Goal: Use online tool/utility: Use online tool/utility

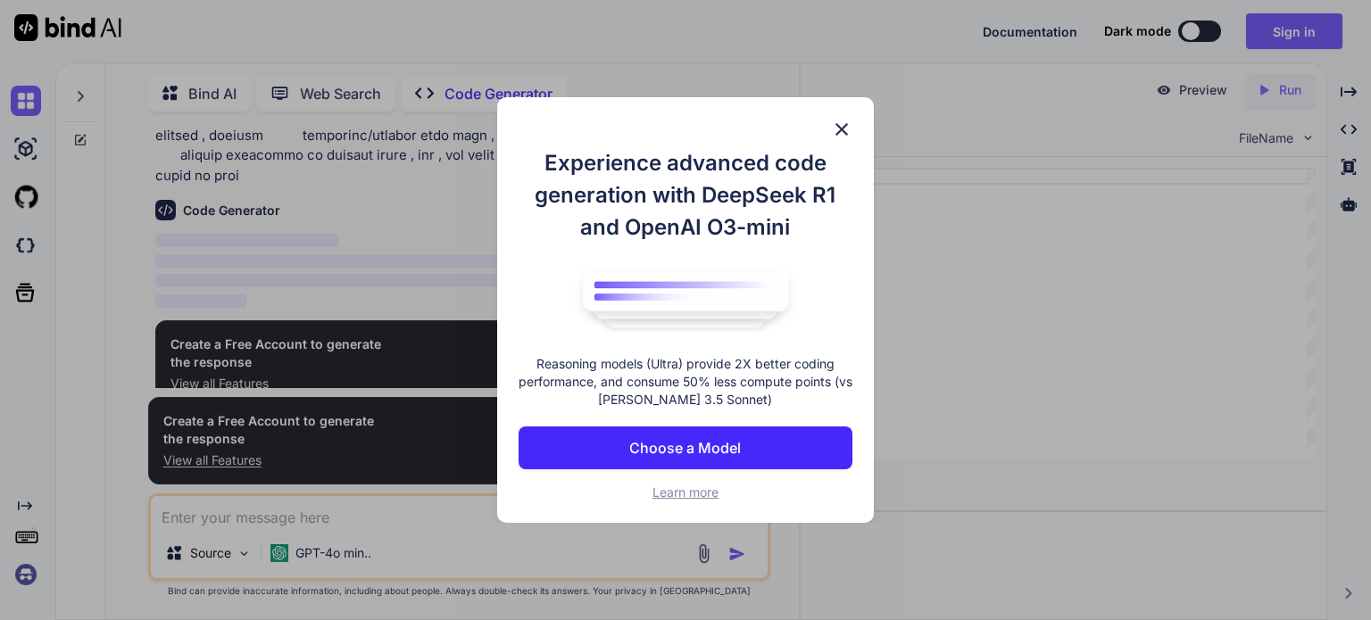
scroll to position [271, 0]
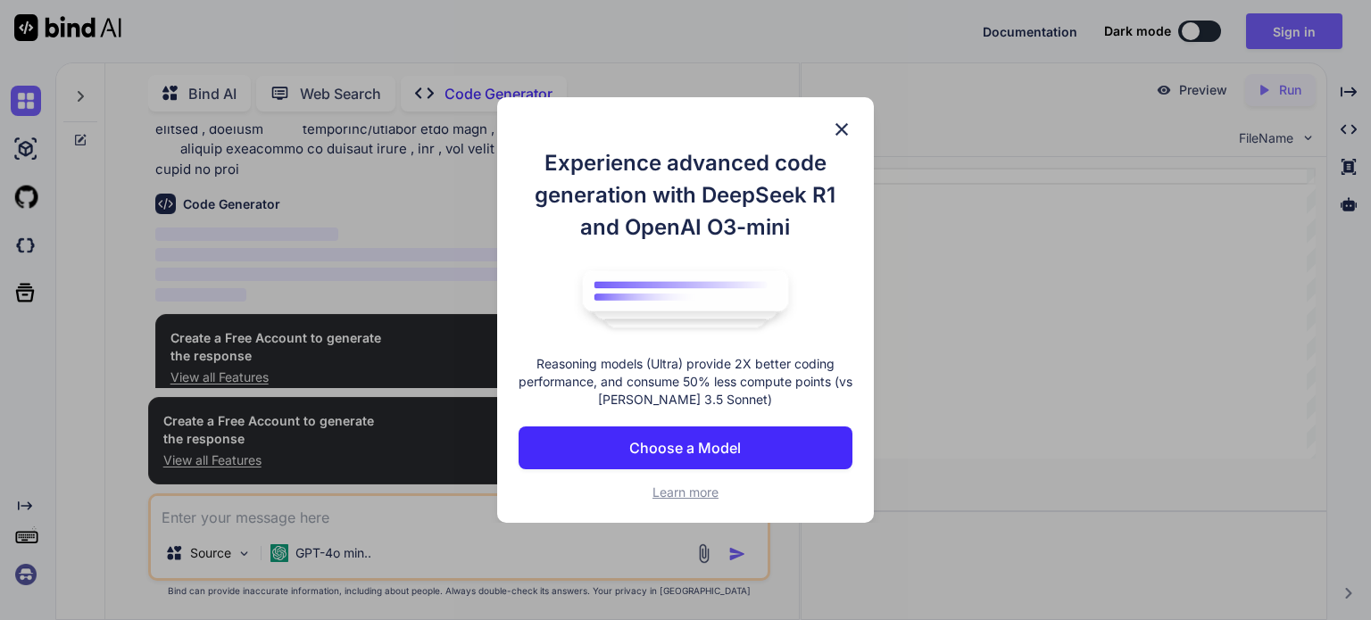
click at [843, 125] on img at bounding box center [841, 129] width 21 height 21
type textarea "x"
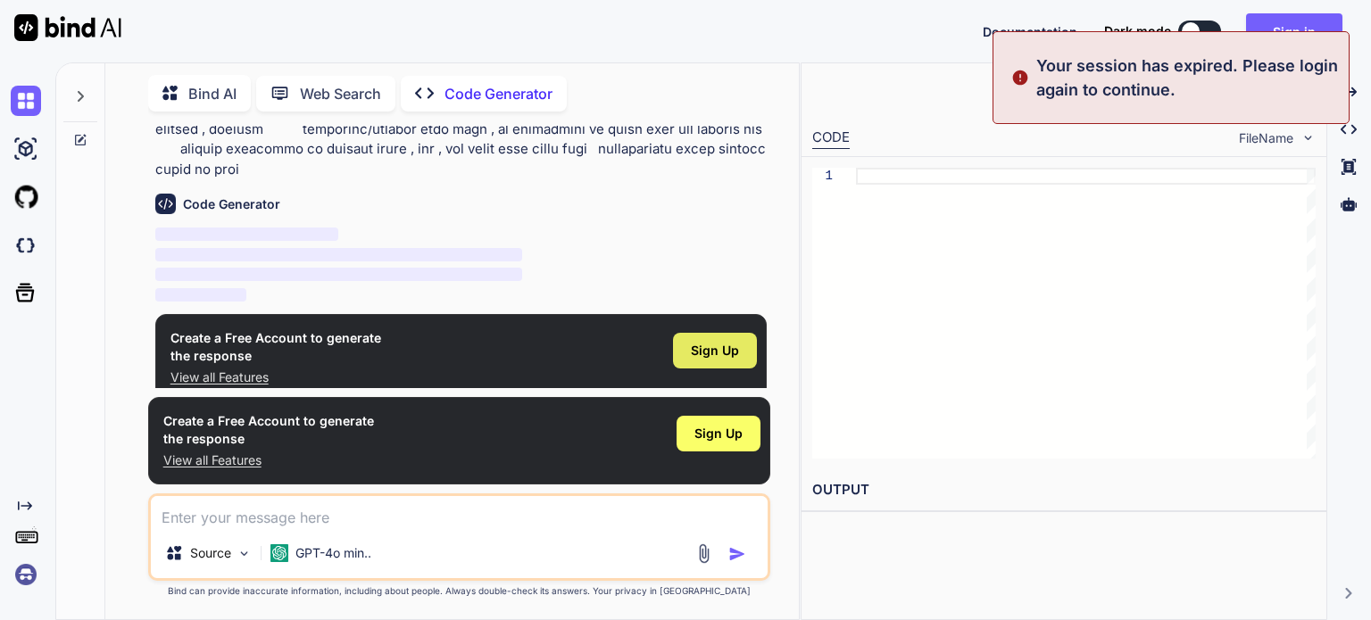
click at [719, 342] on span "Sign Up" at bounding box center [715, 351] width 48 height 18
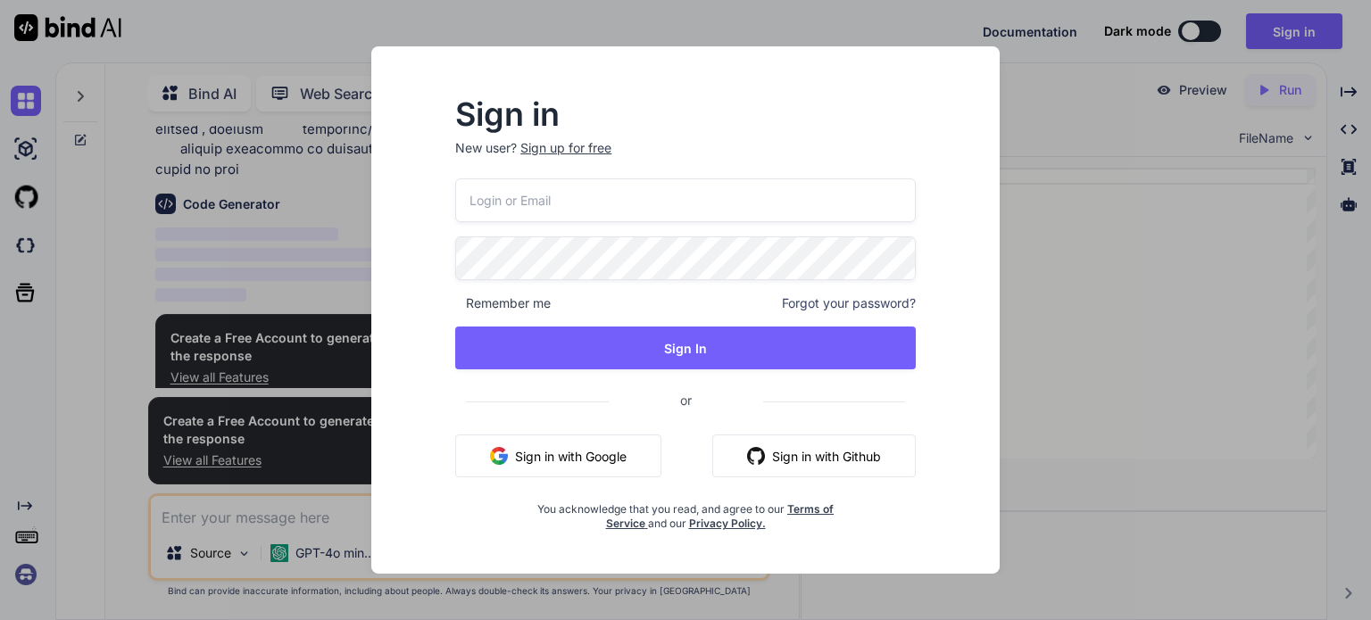
click at [554, 453] on button "Sign in with Google" at bounding box center [558, 456] width 206 height 43
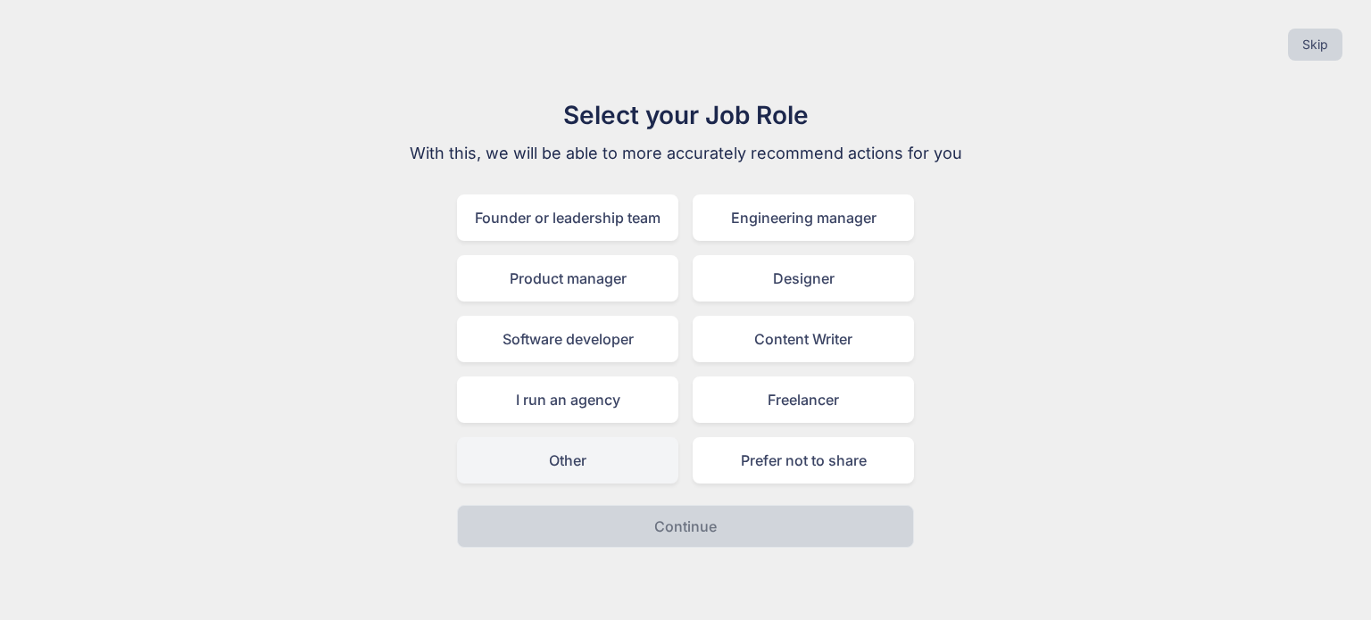
click at [607, 460] on div "Other" at bounding box center [567, 460] width 221 height 46
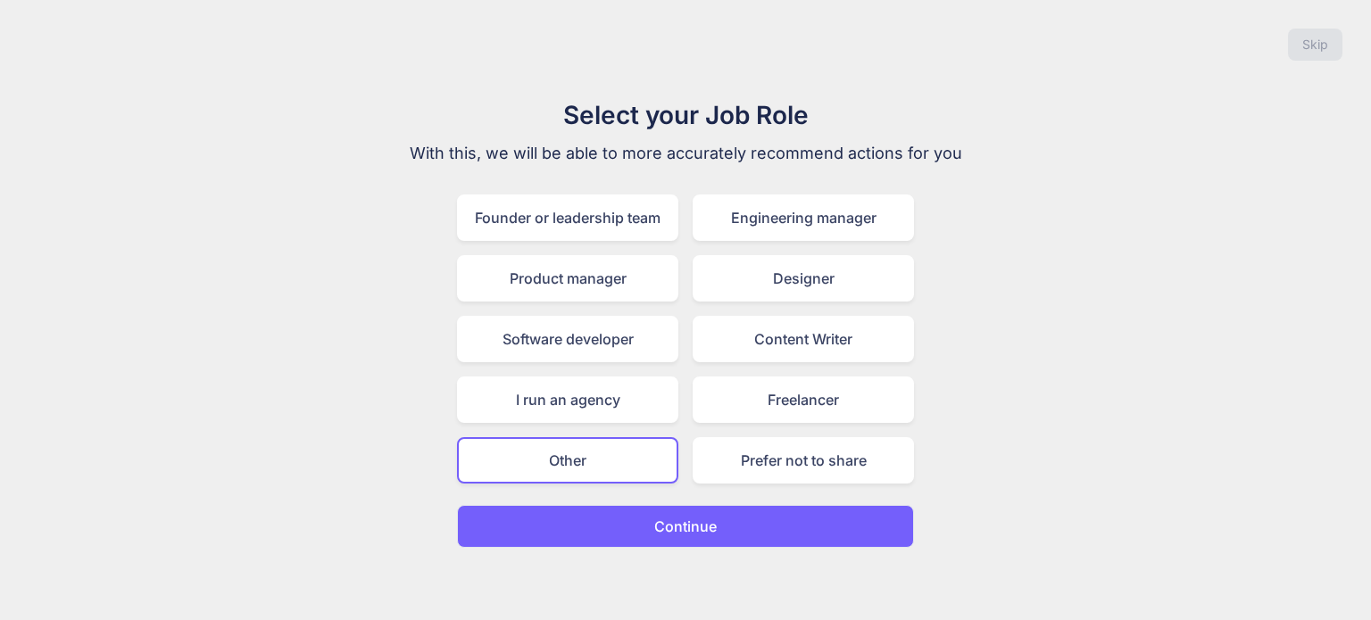
click at [631, 516] on button "Continue" at bounding box center [685, 526] width 457 height 43
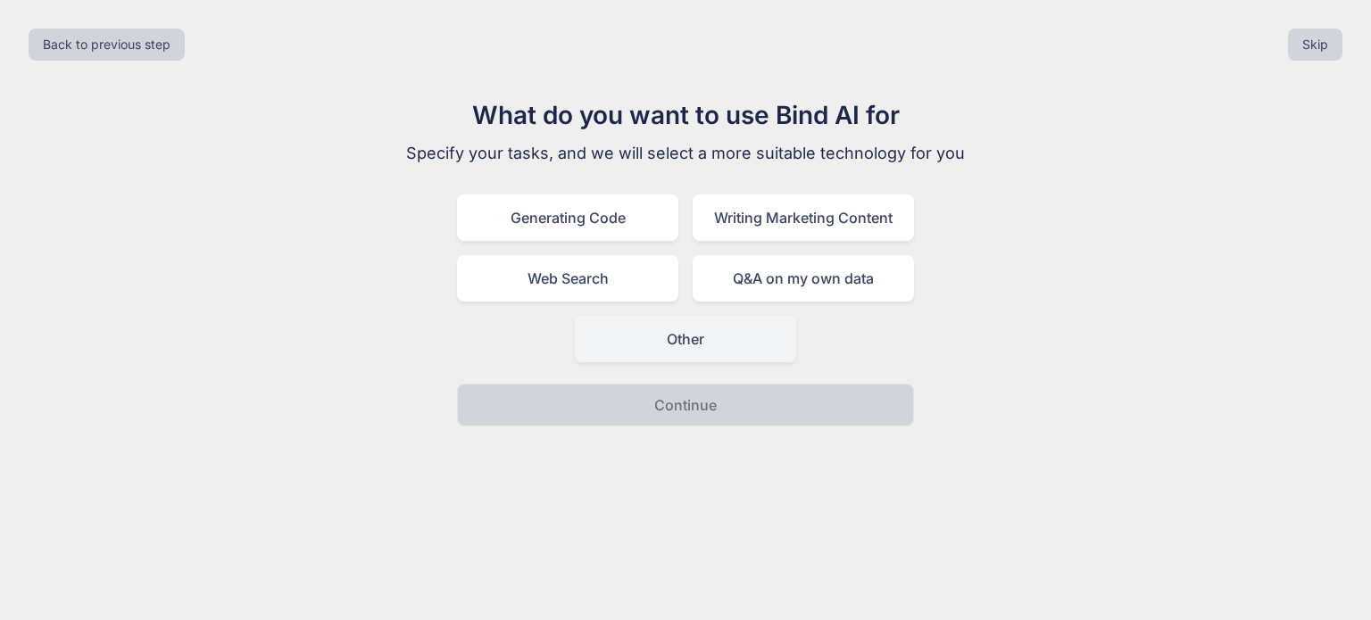
click at [632, 335] on div "Other" at bounding box center [685, 339] width 221 height 46
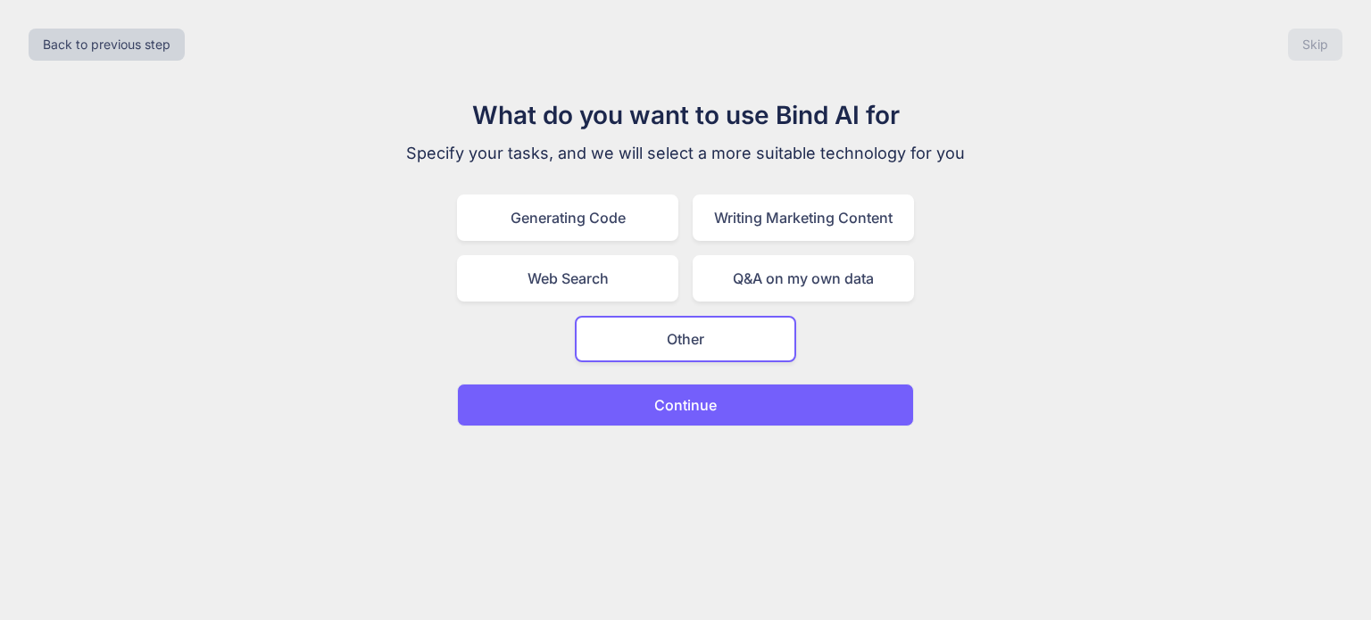
click at [625, 394] on button "Continue" at bounding box center [685, 405] width 457 height 43
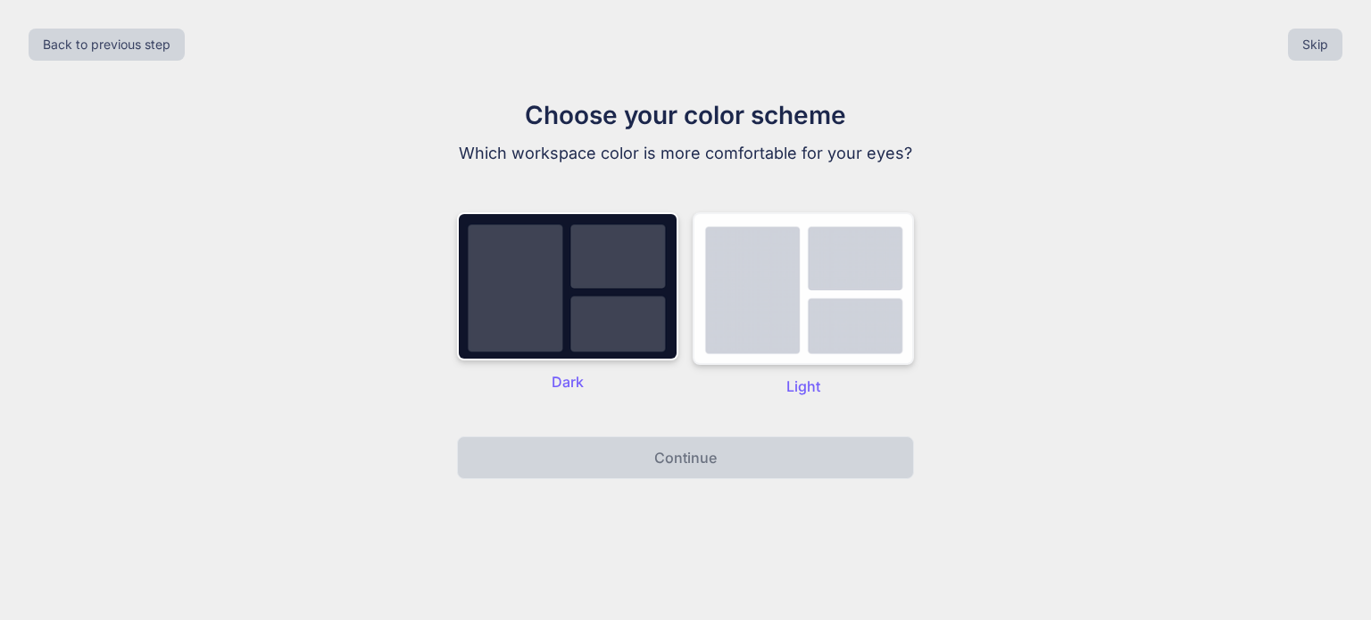
click at [777, 324] on img at bounding box center [803, 288] width 221 height 153
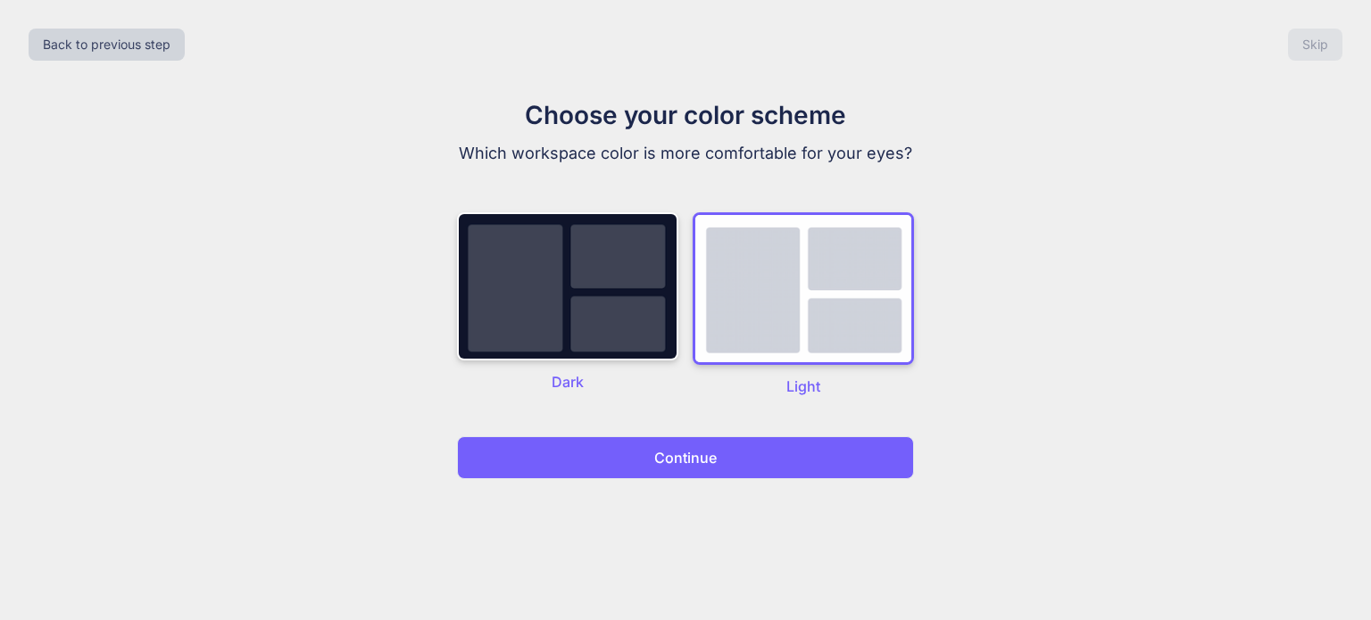
click at [595, 363] on div "Dark" at bounding box center [567, 304] width 221 height 185
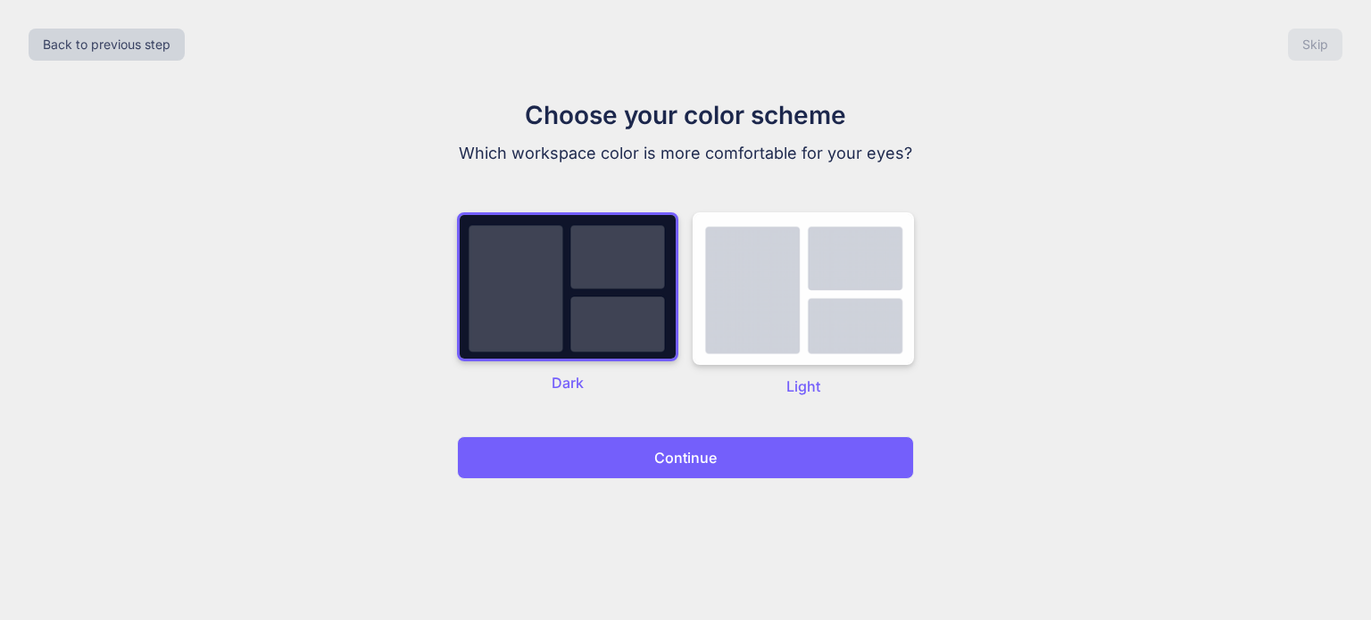
click at [687, 453] on p "Continue" at bounding box center [685, 457] width 62 height 21
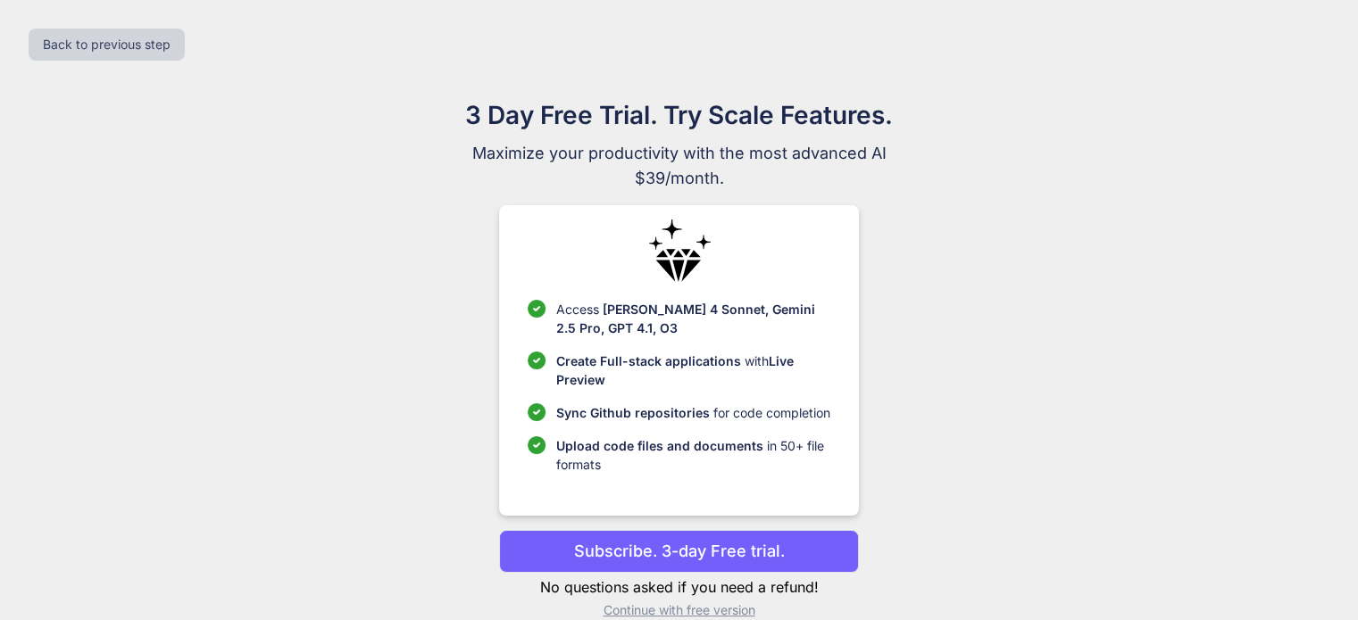
drag, startPoint x: 691, startPoint y: 470, endPoint x: 486, endPoint y: 504, distance: 208.1
click at [486, 504] on div "3 Day Free Trial. Try Scale Features. Maximize your productivity with the most …" at bounding box center [679, 364] width 800 height 537
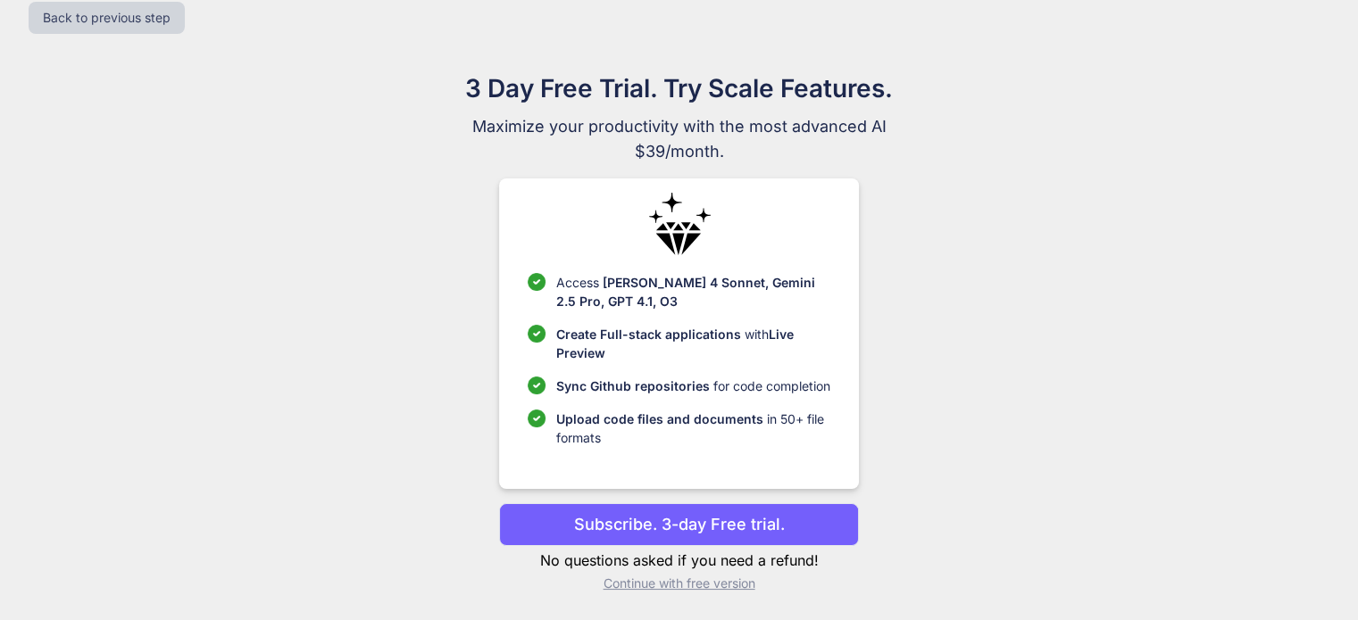
click at [627, 582] on p "Continue with free version" at bounding box center [679, 584] width 360 height 18
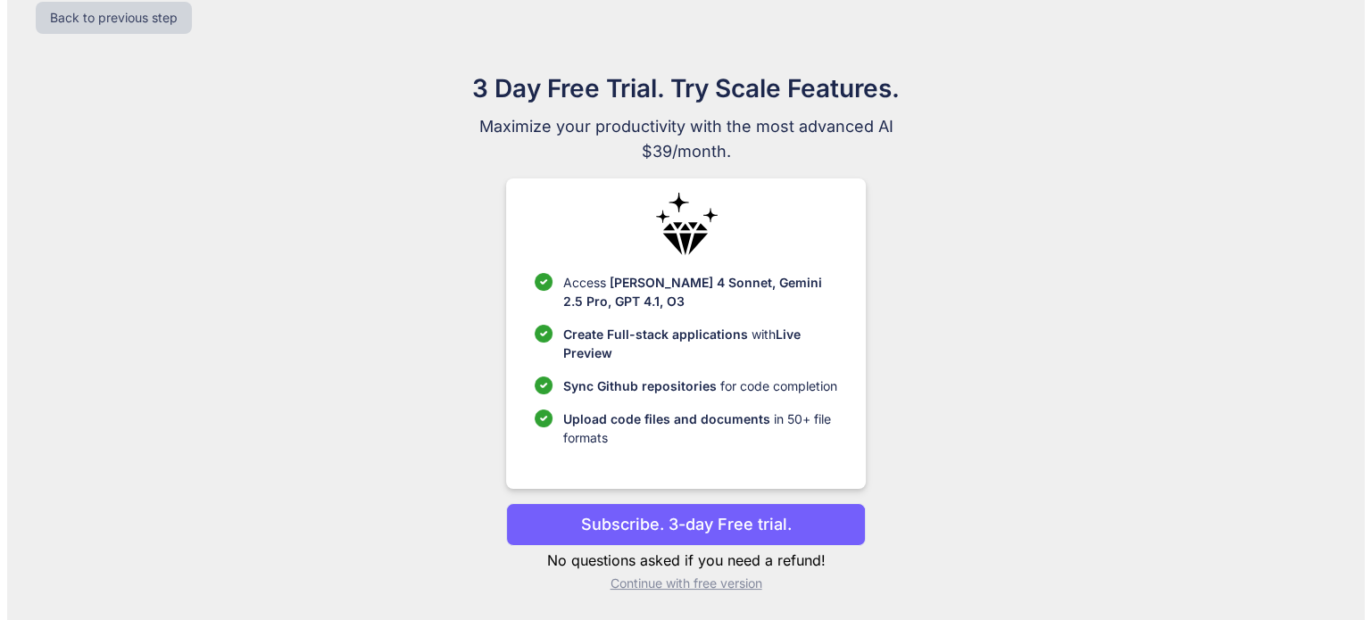
scroll to position [0, 0]
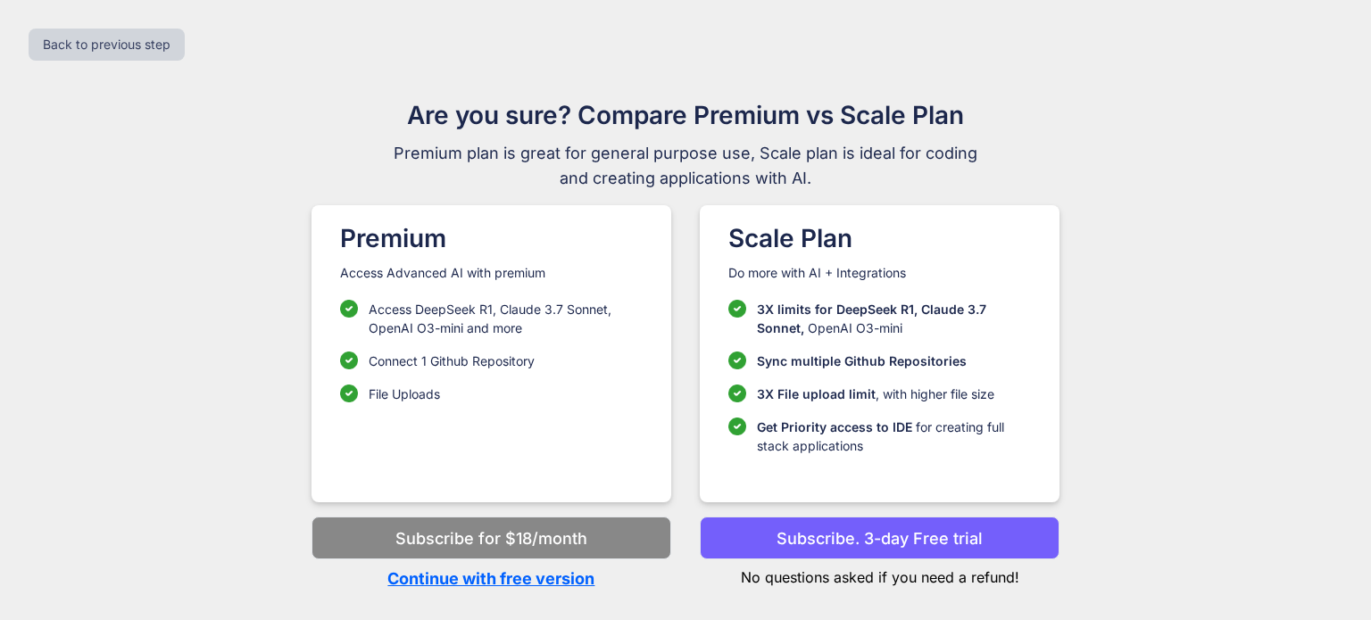
click at [477, 578] on p "Continue with free version" at bounding box center [492, 579] width 360 height 24
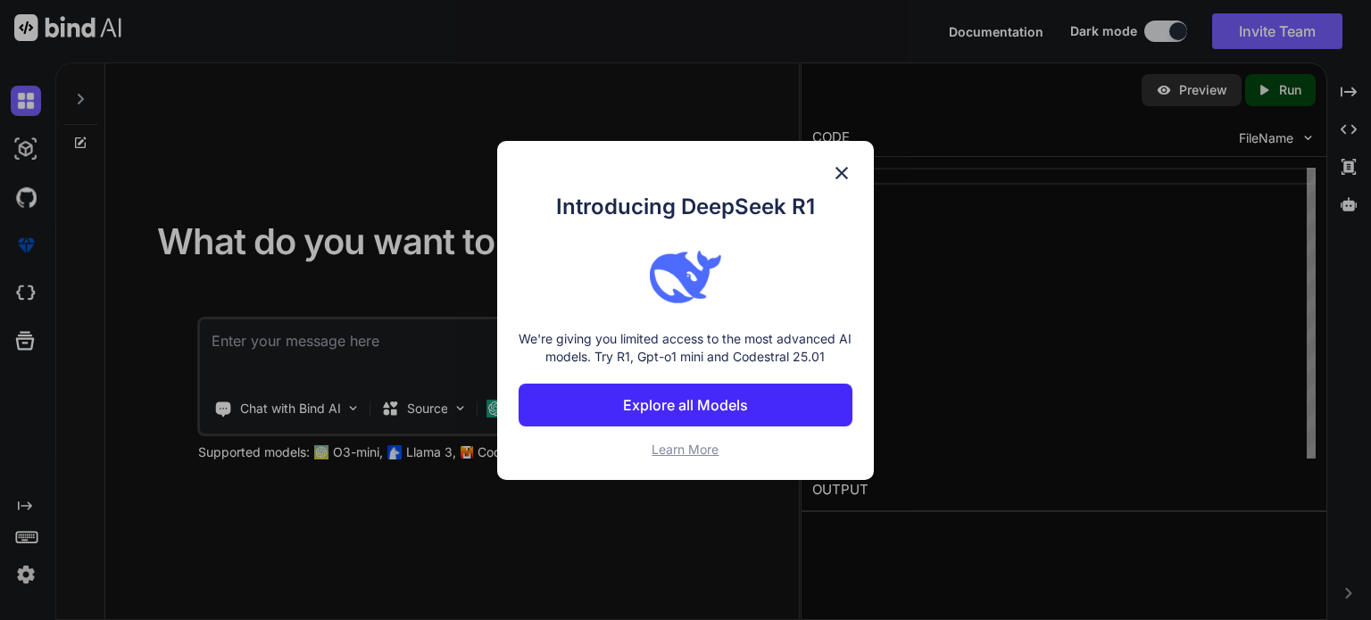
click at [853, 162] on div "Introducing DeepSeek R1 We're giving you limited access to the most advanced AI…" at bounding box center [685, 310] width 377 height 339
click at [811, 174] on div "Introducing DeepSeek R1 We're giving you limited access to the most advanced AI…" at bounding box center [685, 310] width 377 height 339
click at [837, 174] on img at bounding box center [841, 172] width 21 height 21
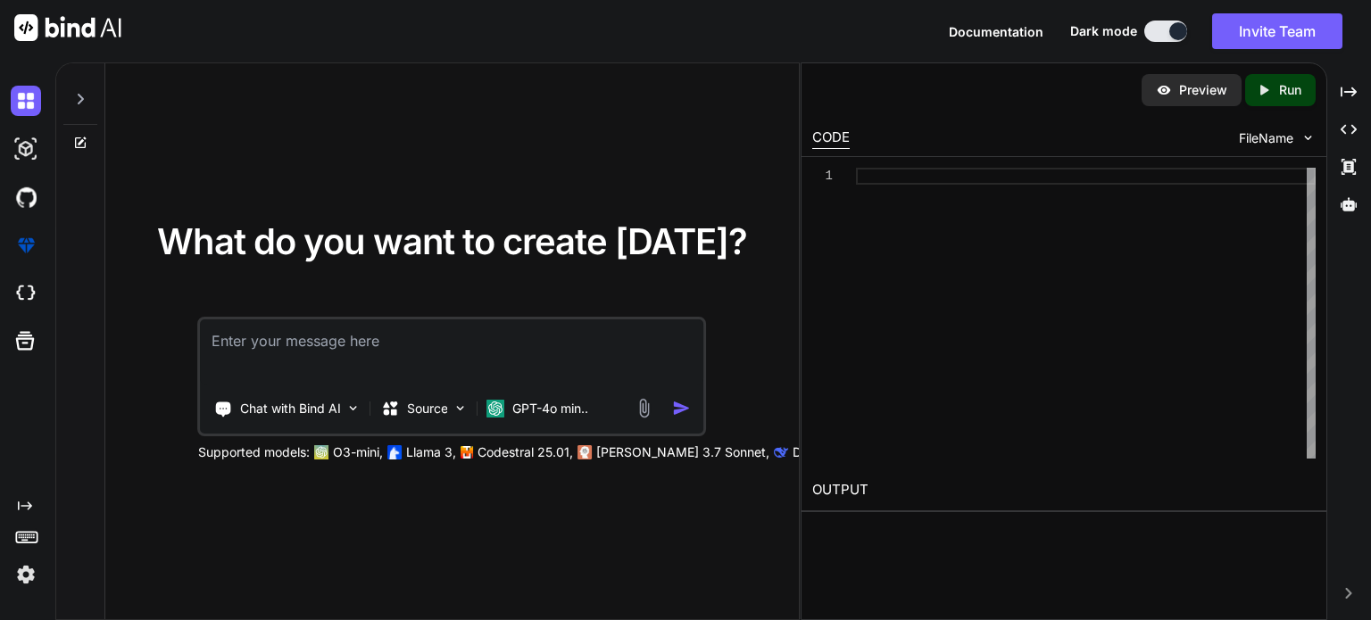
click at [459, 345] on textarea at bounding box center [452, 353] width 503 height 66
paste textarea "Create an AI‑driven platform or tool that helps local artisans market their cra…"
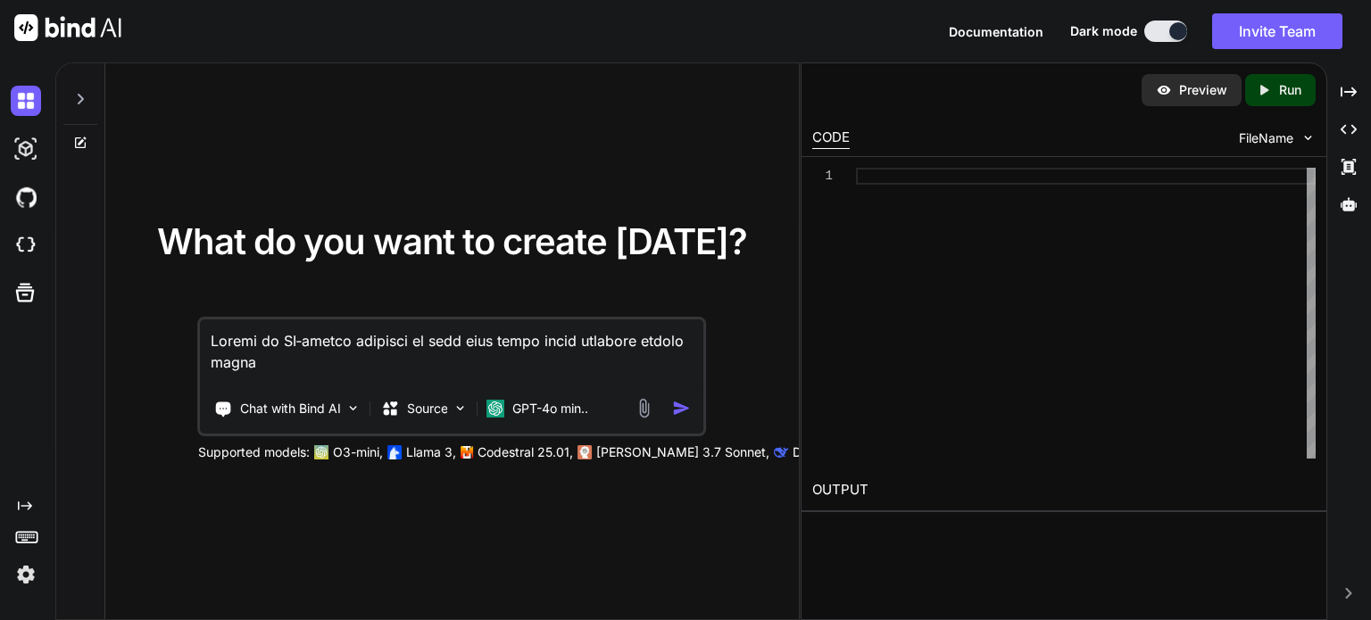
scroll to position [751, 0]
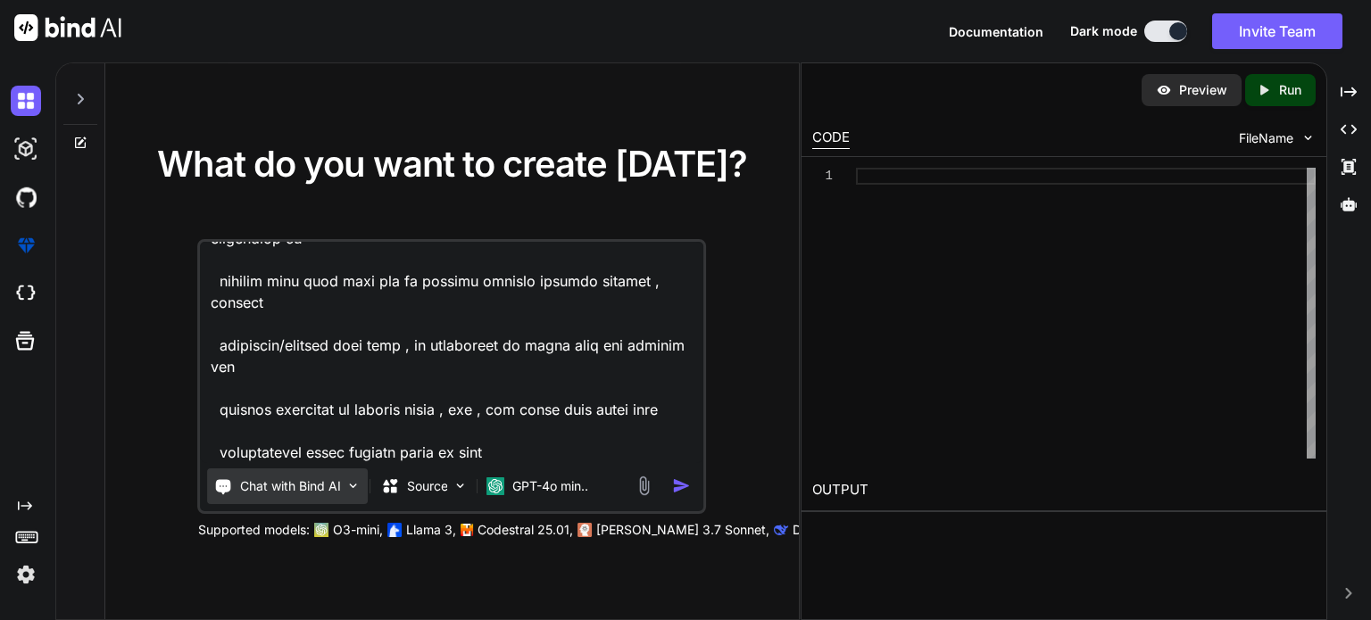
type textarea "Create an AI‑driven platform or tool that helps local artisans market their cra…"
click at [275, 478] on p "Chat with Bind AI" at bounding box center [290, 487] width 101 height 18
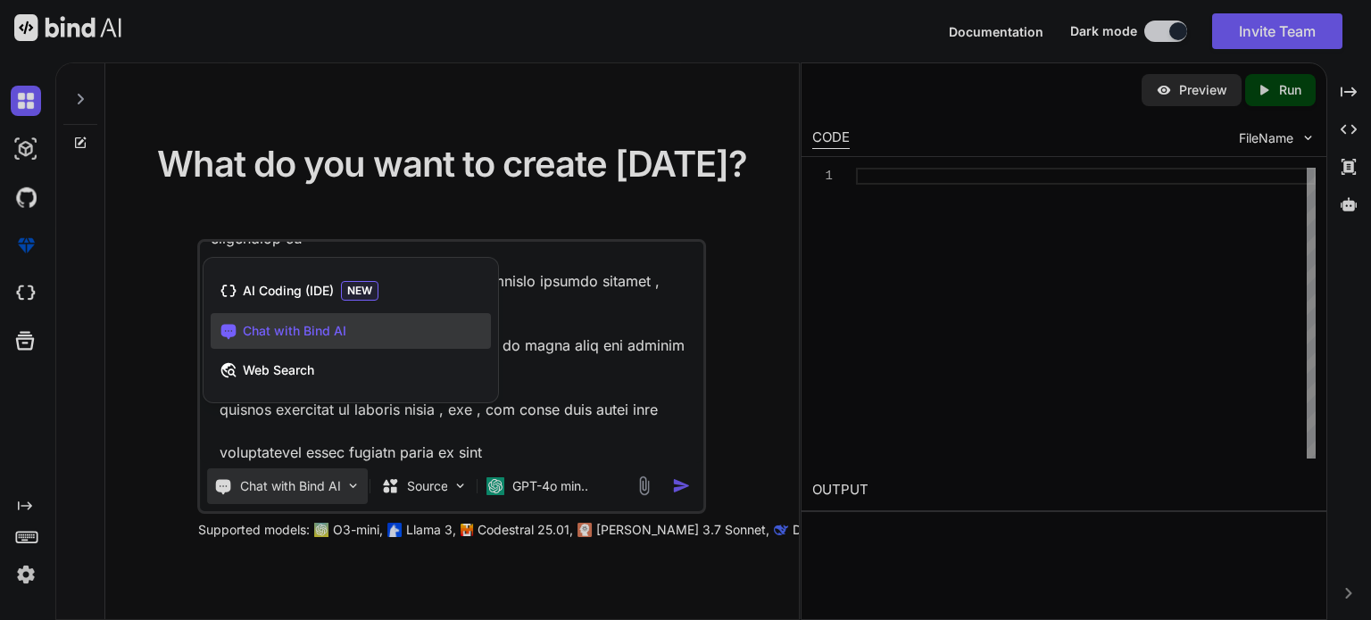
click at [423, 484] on div at bounding box center [685, 310] width 1371 height 620
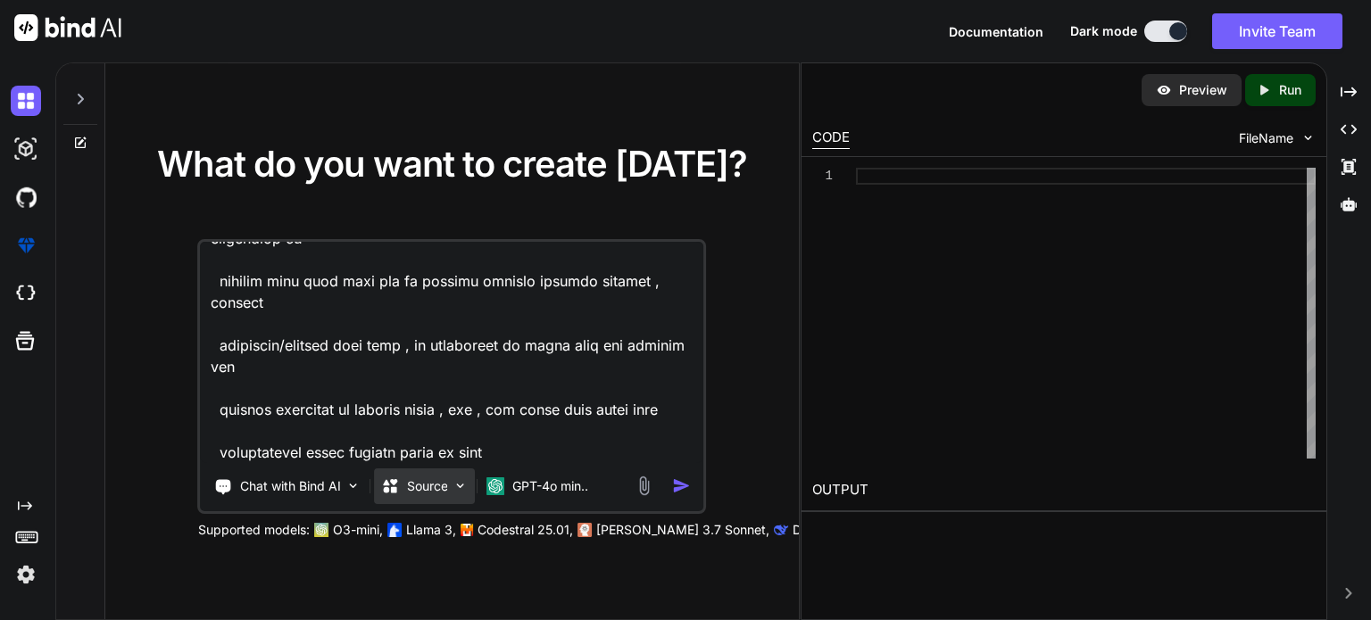
click at [423, 490] on p "Source" at bounding box center [427, 487] width 41 height 18
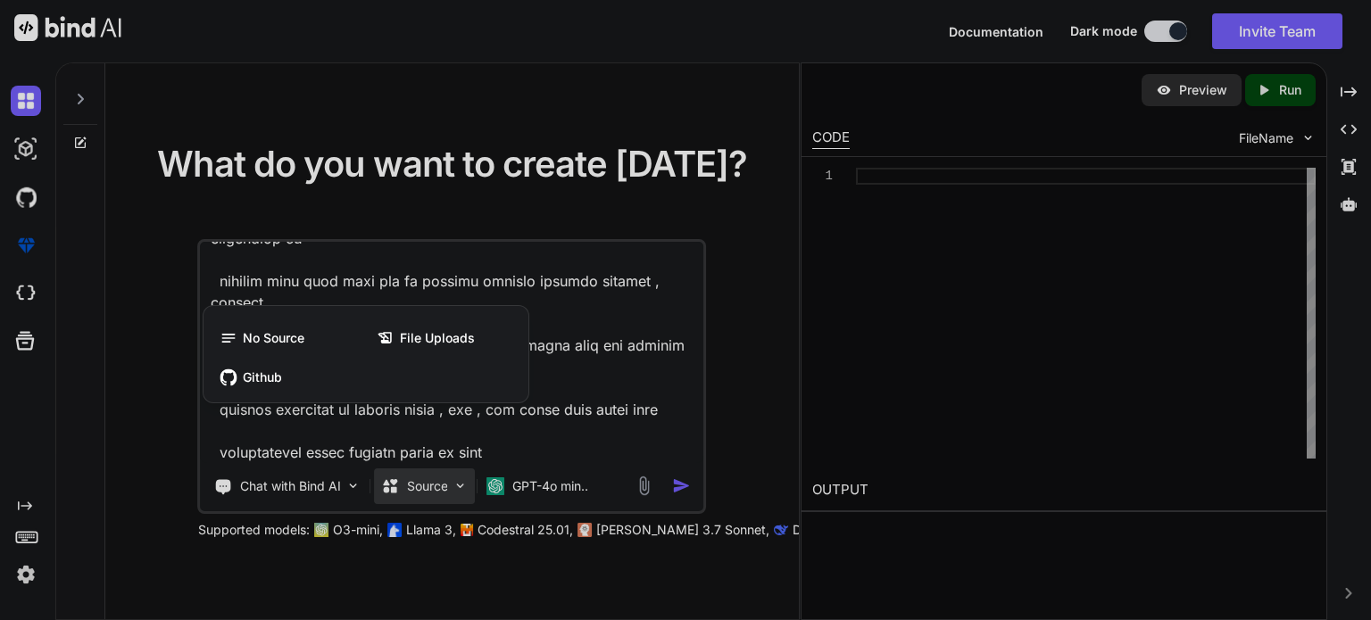
click at [287, 495] on div at bounding box center [685, 310] width 1371 height 620
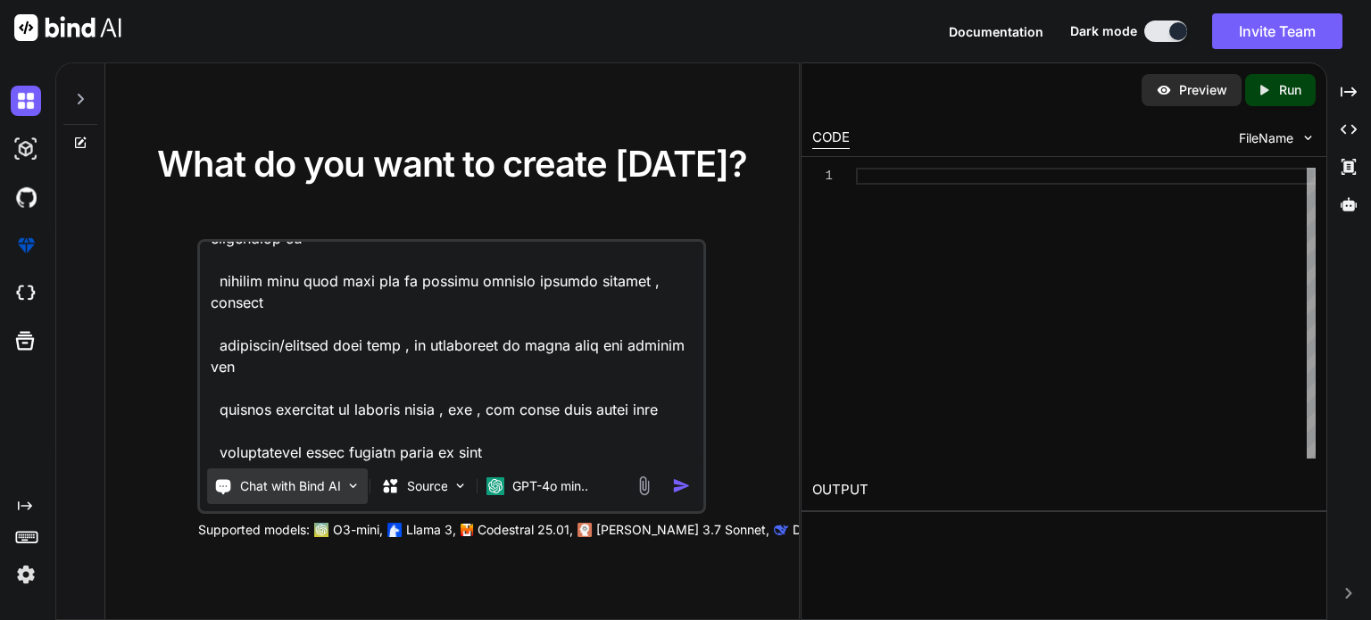
click at [289, 494] on p "Chat with Bind AI" at bounding box center [290, 487] width 101 height 18
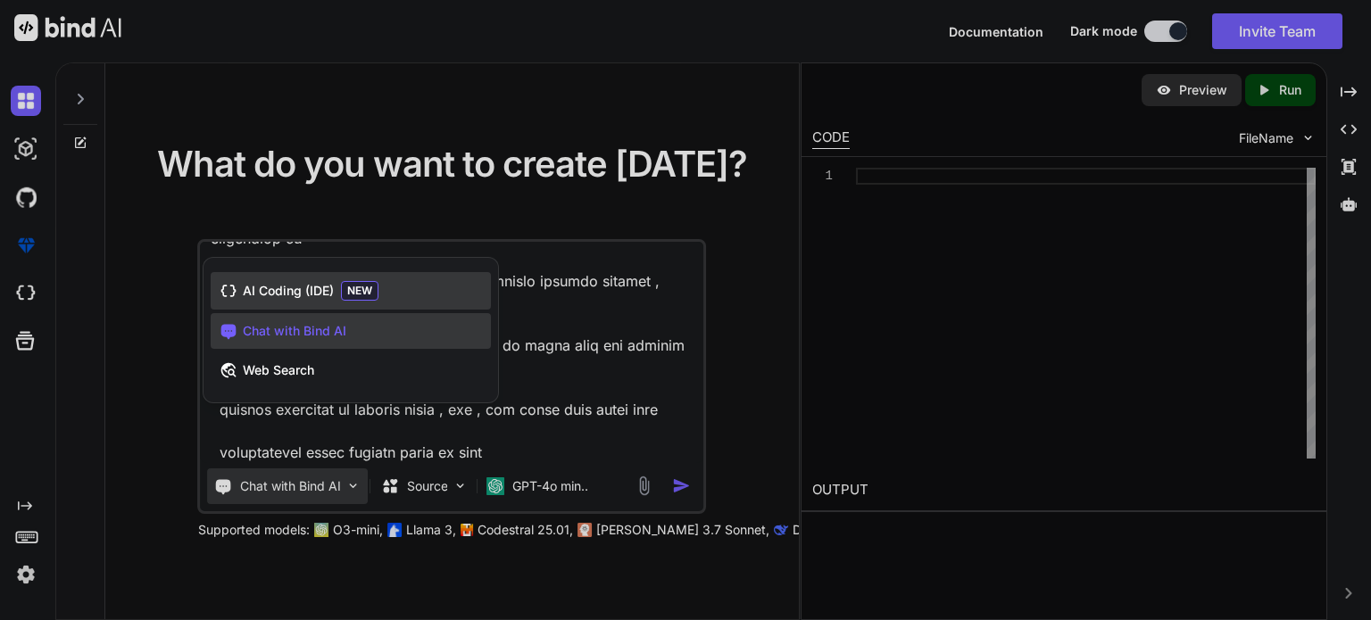
click at [275, 294] on span "AI Coding (IDE)" at bounding box center [288, 291] width 91 height 18
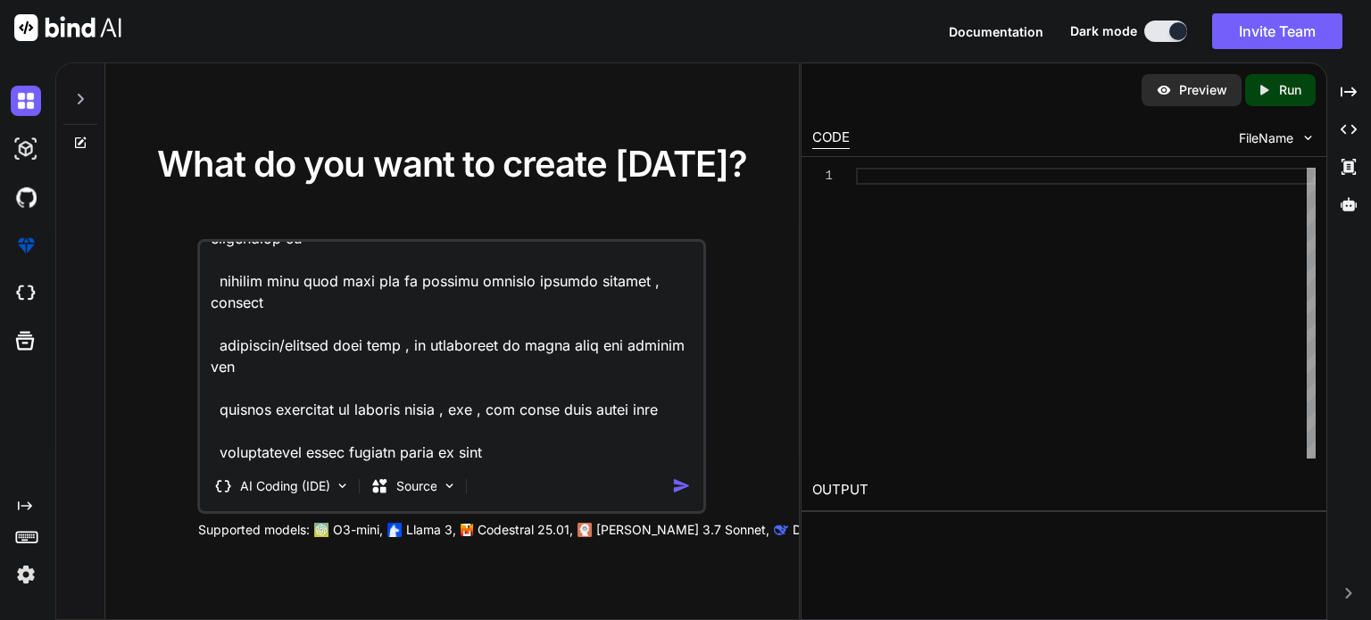
click at [678, 486] on img "button" at bounding box center [681, 486] width 19 height 19
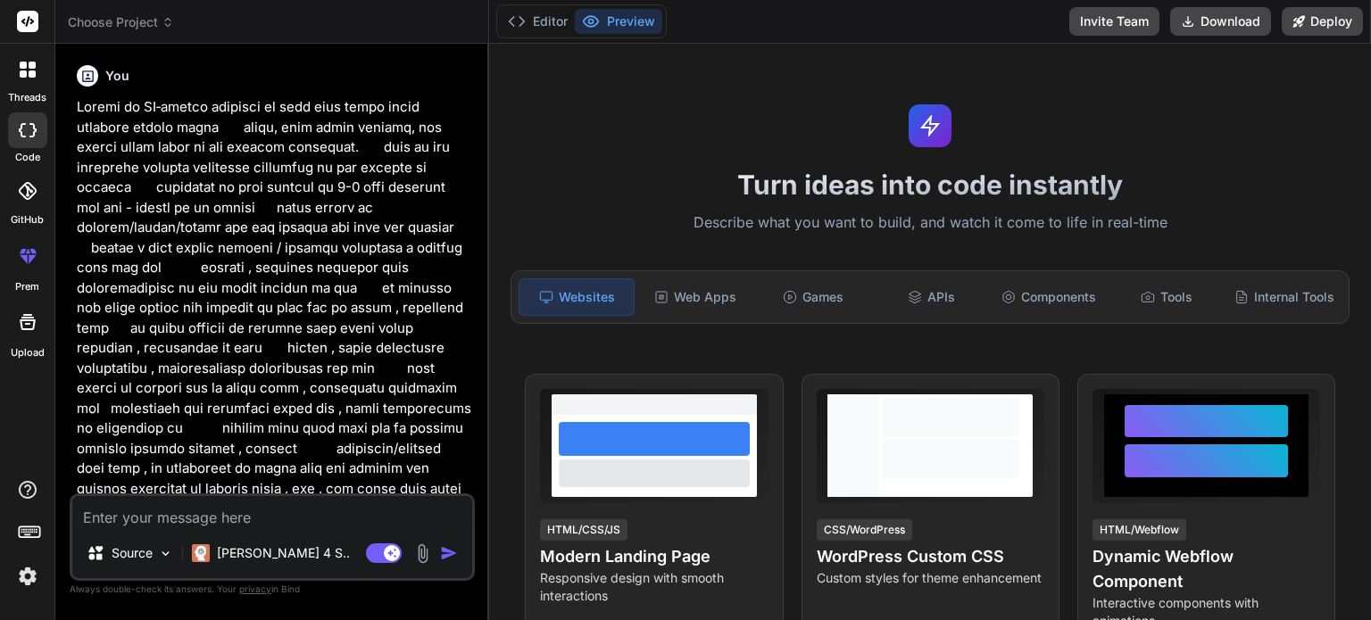
scroll to position [150, 0]
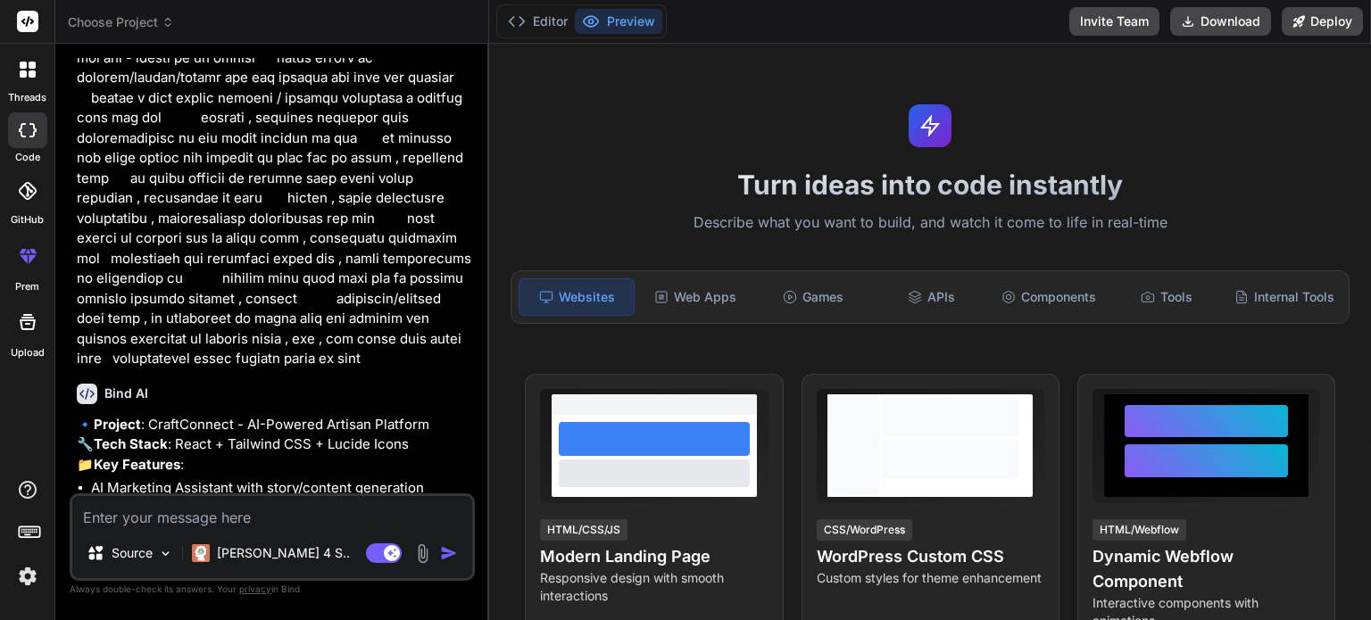
type textarea "x"
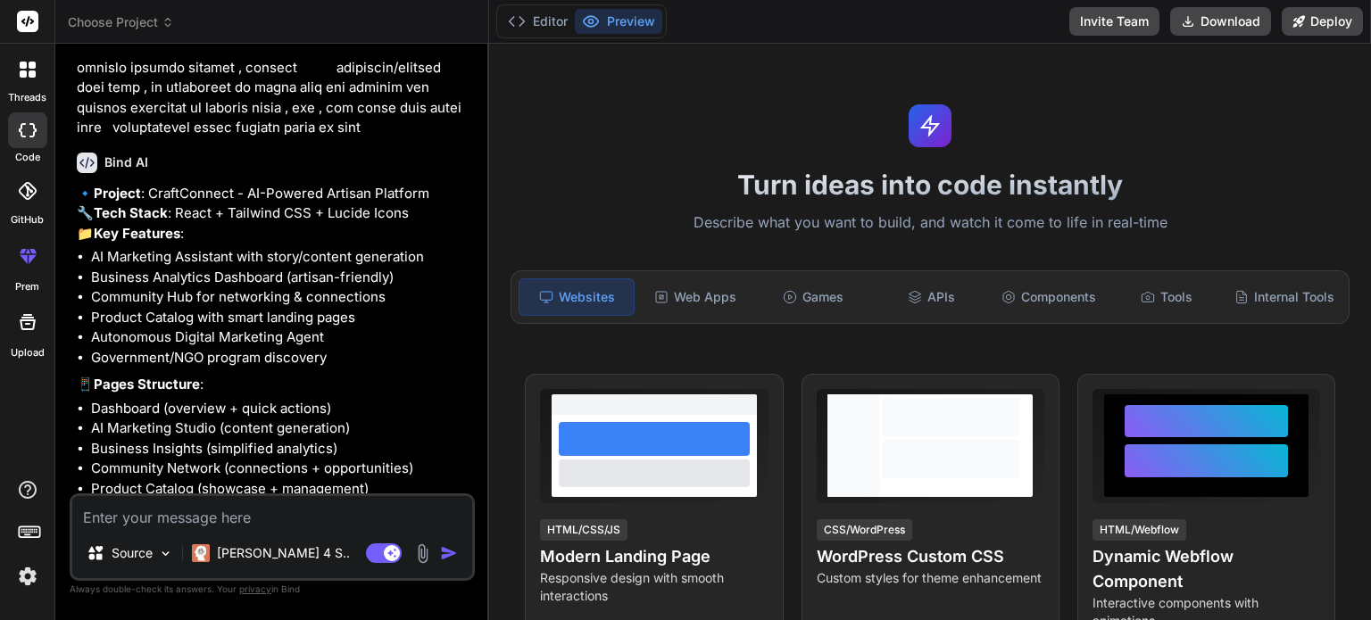
scroll to position [496, 0]
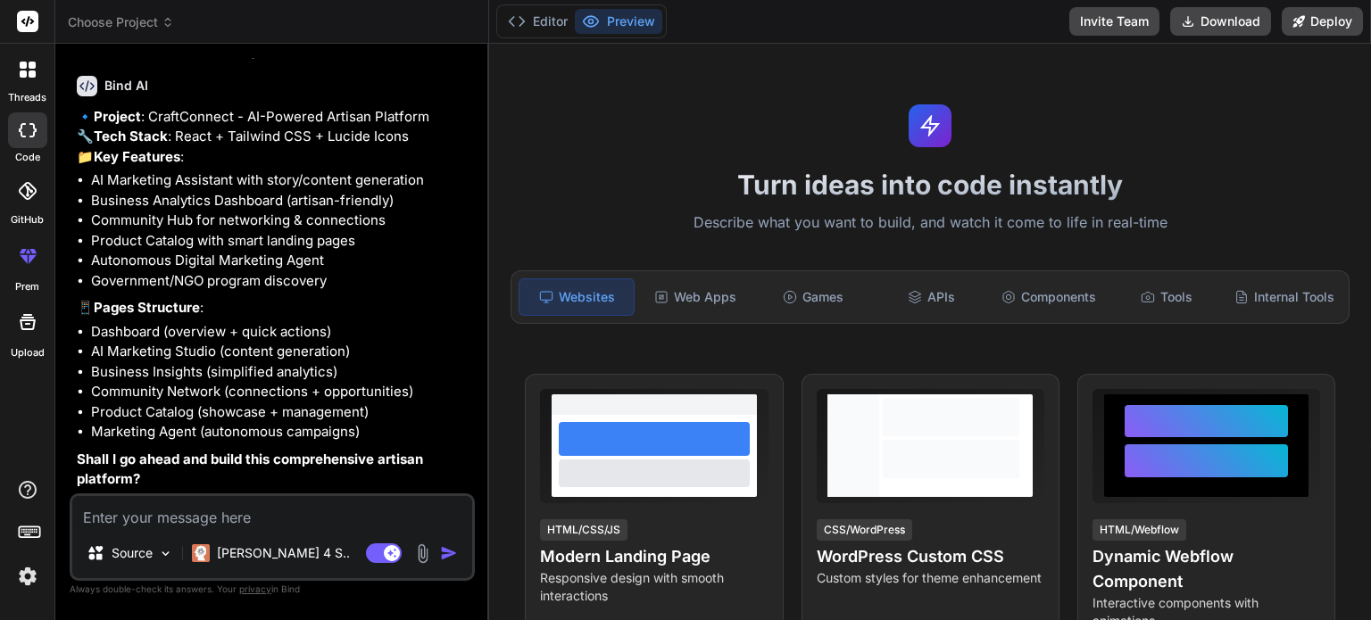
type textarea "y"
type textarea "x"
type textarea "ye"
type textarea "x"
type textarea "yes"
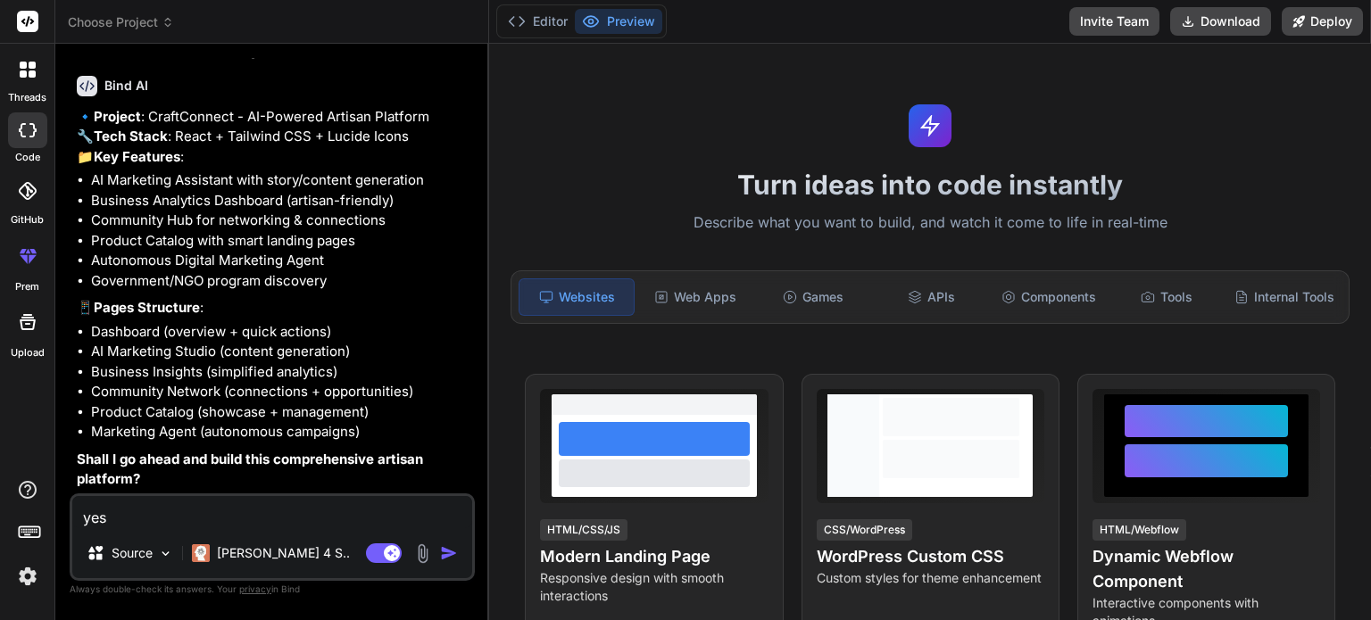
type textarea "x"
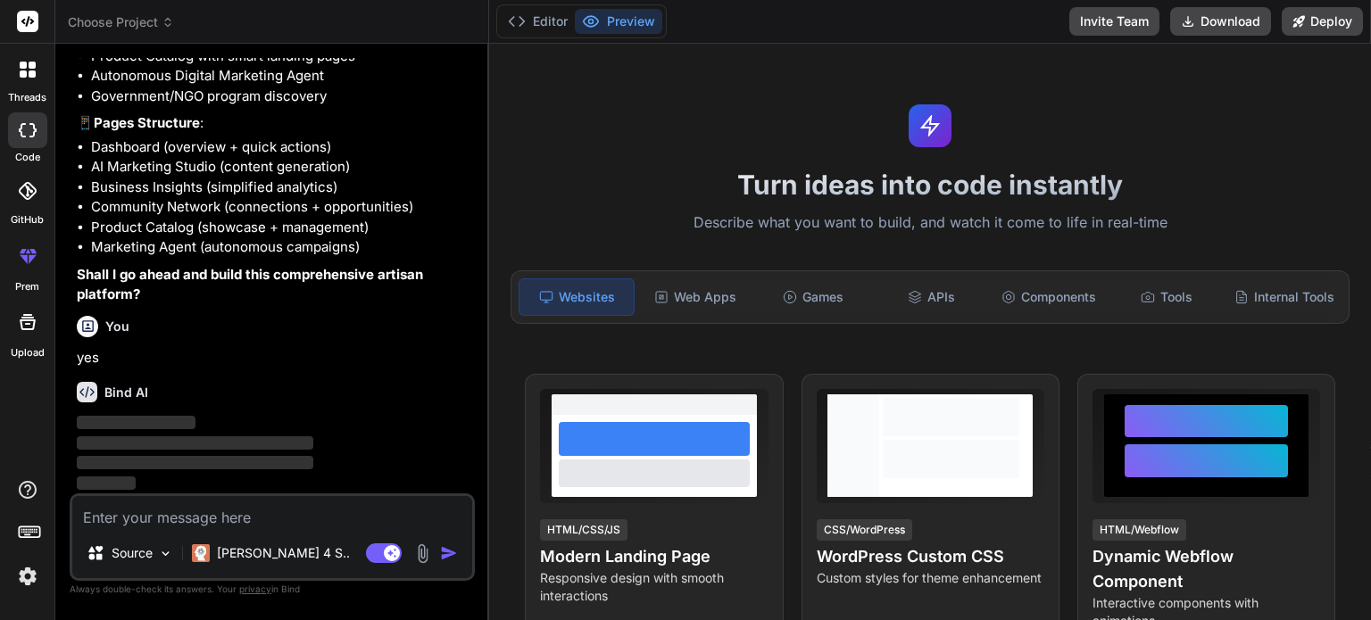
scroll to position [681, 0]
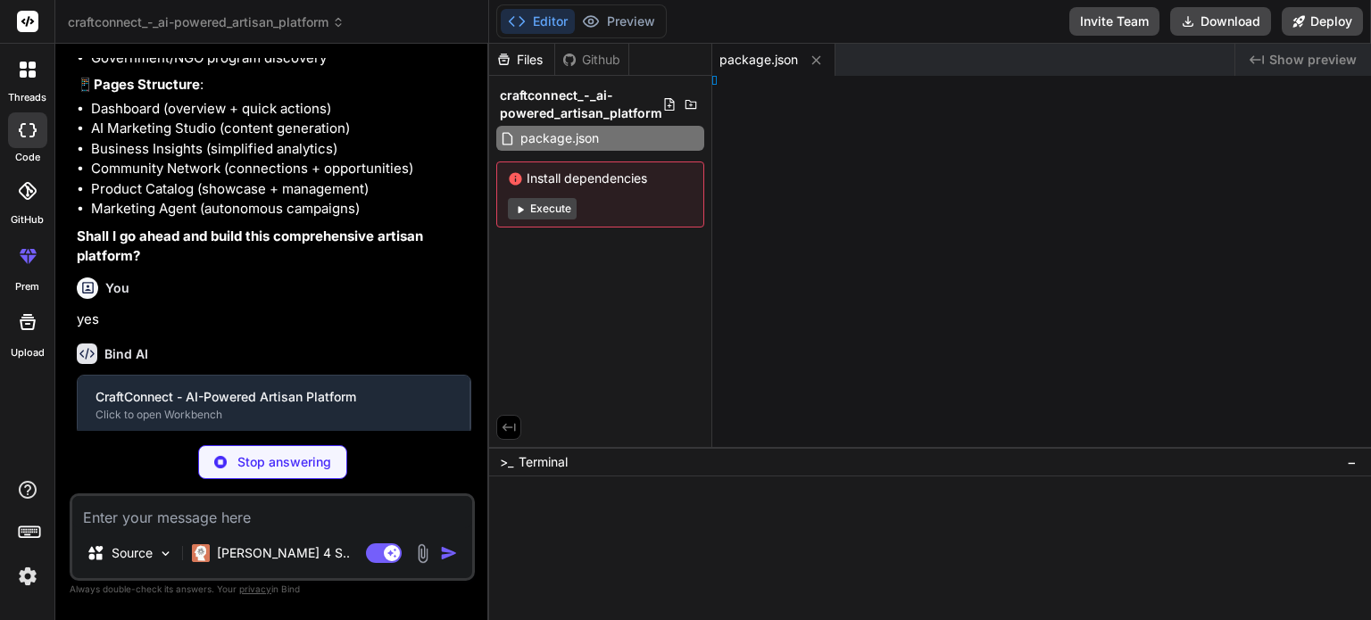
type textarea "x"
type textarea "/html>"
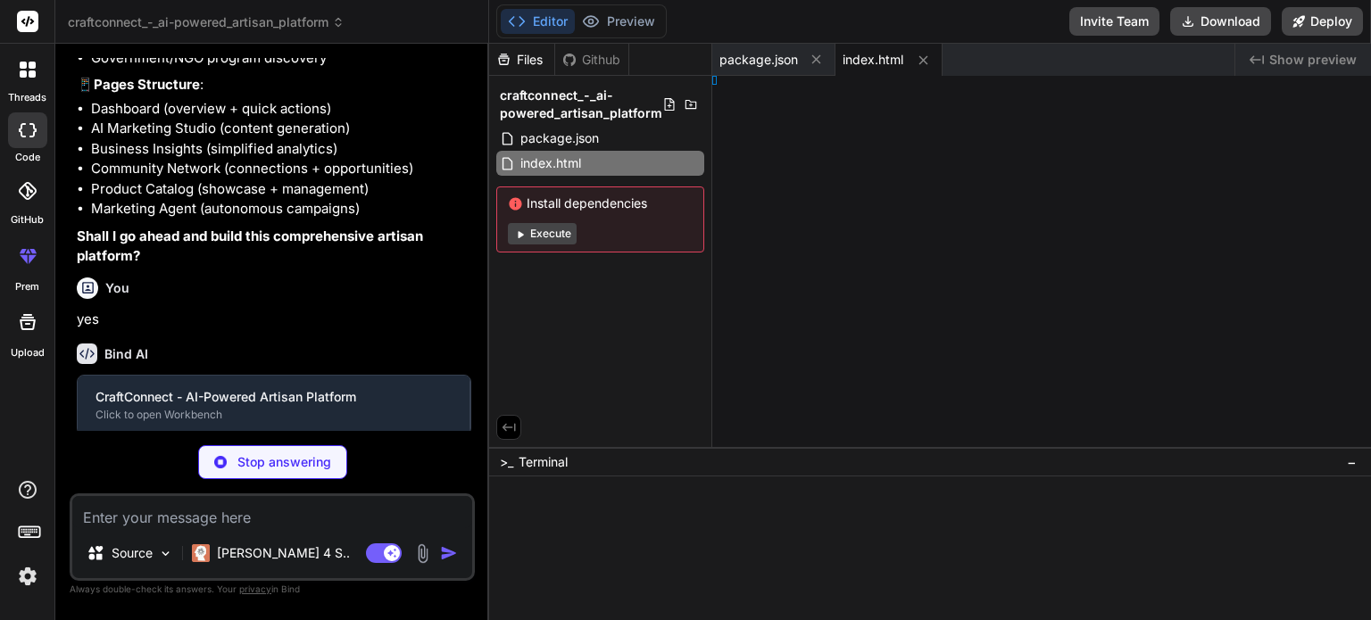
type textarea "x"
type textarea "ct()], })"
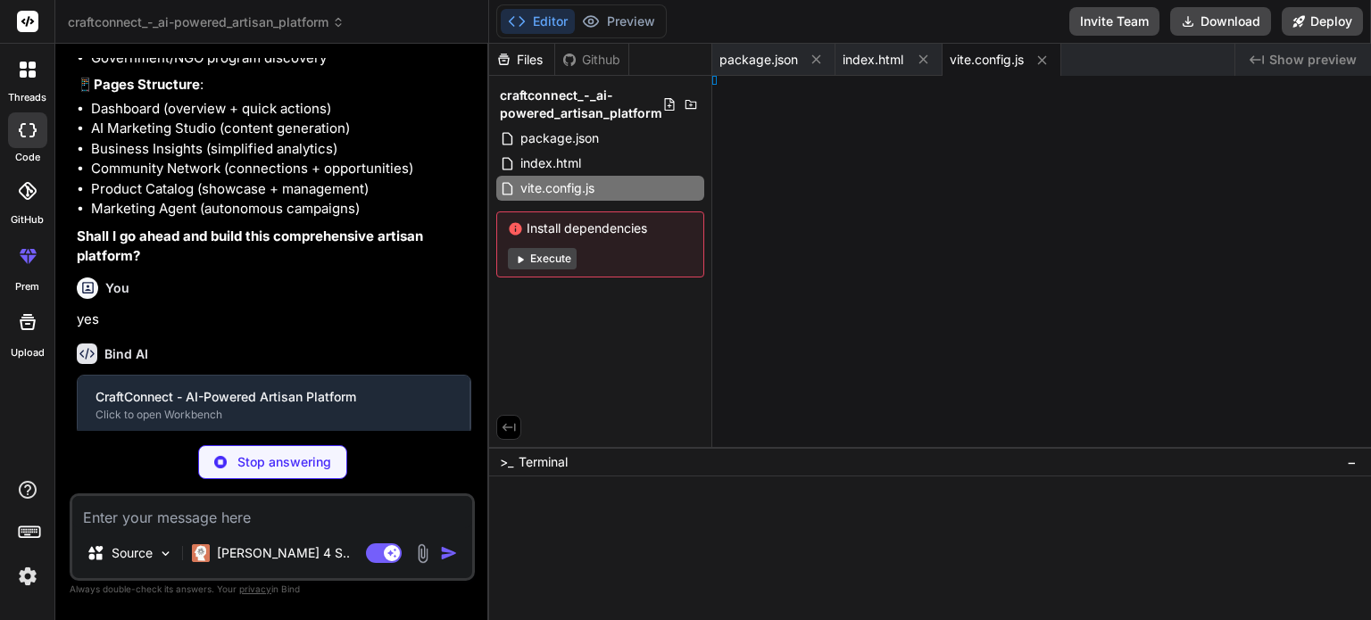
type textarea "x"
type textarea "}"
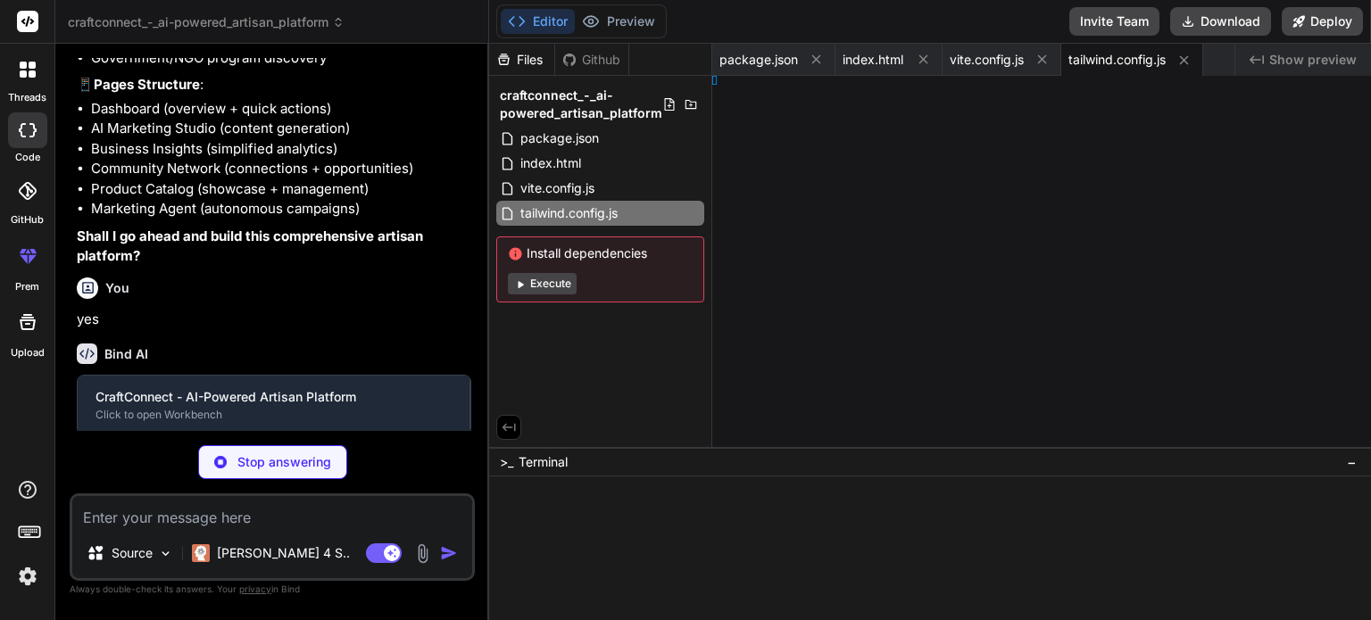
type textarea "x"
type textarea "}, }"
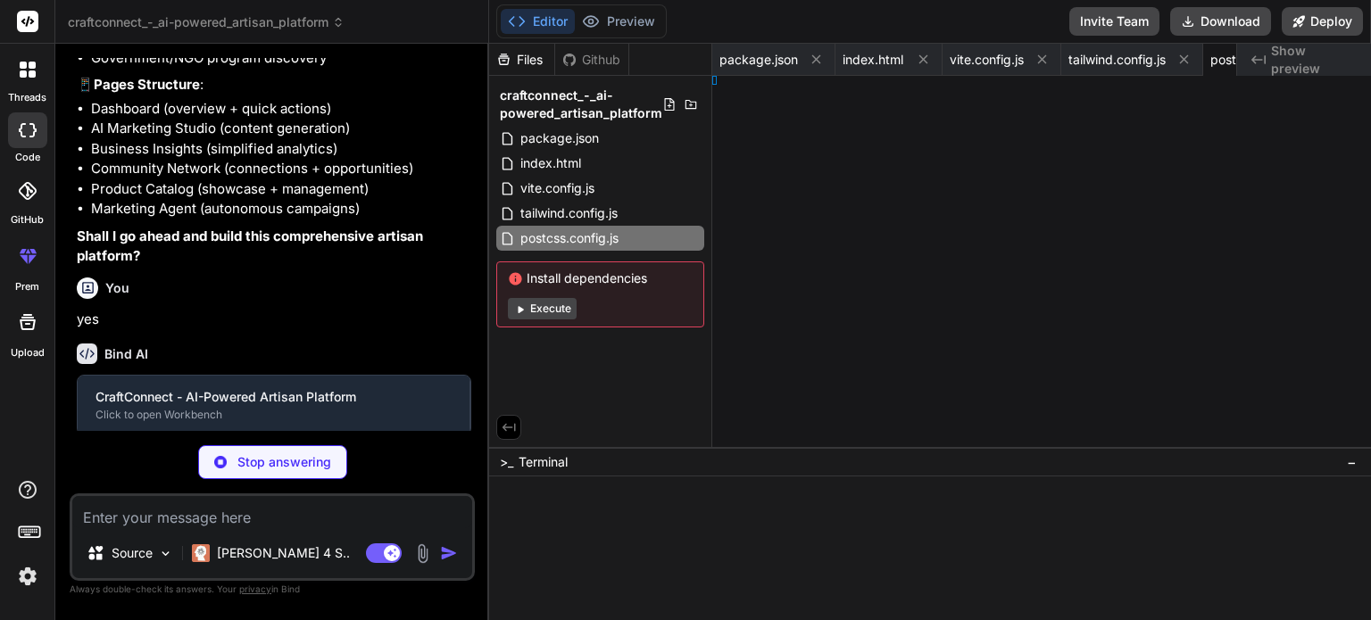
type textarea "x"
type textarea "ode>, )"
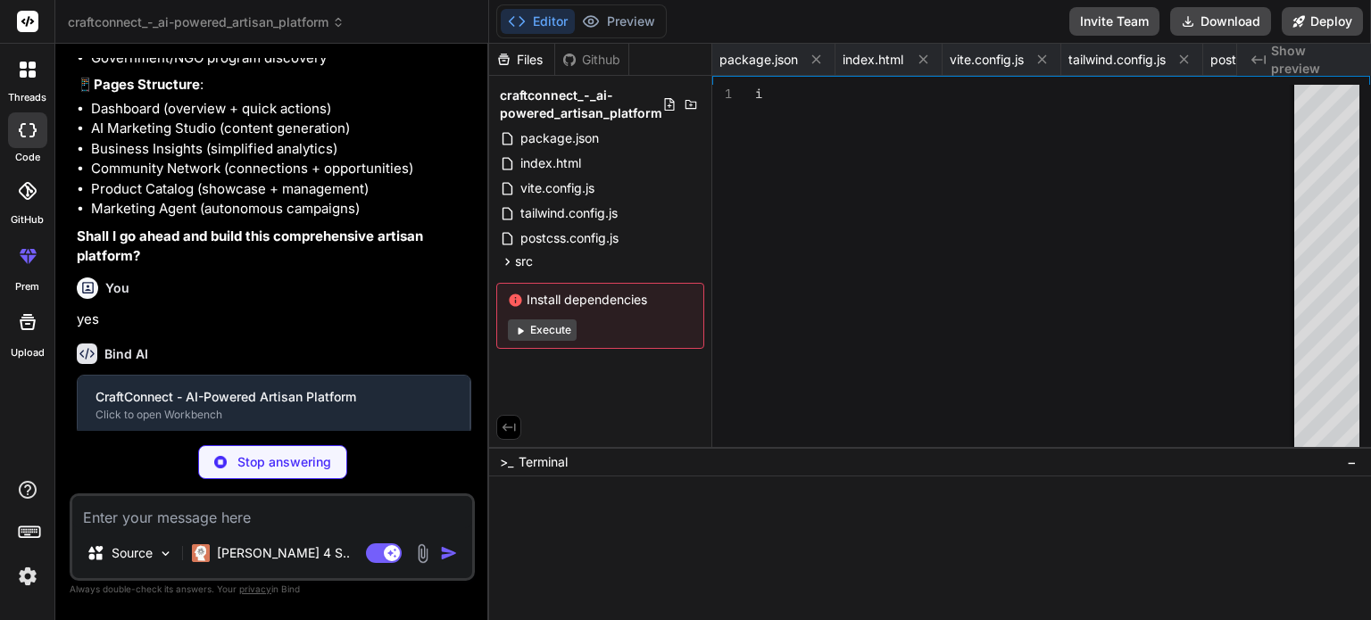
type textarea "x"
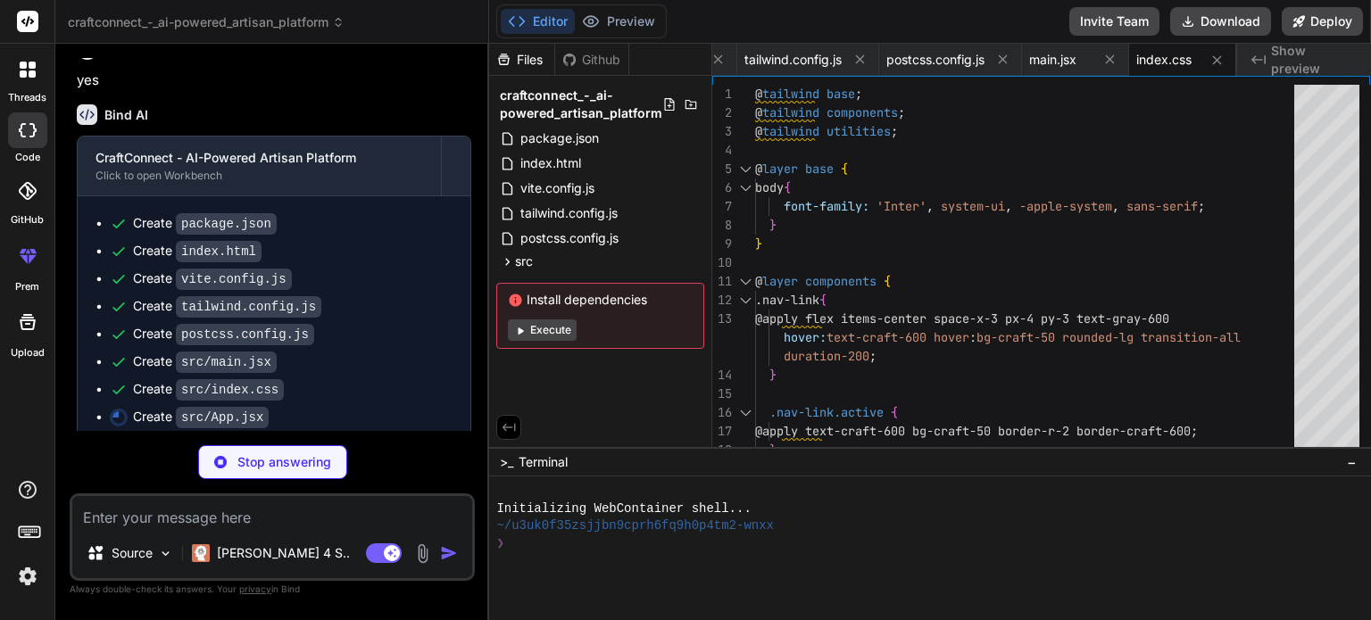
scroll to position [971, 0]
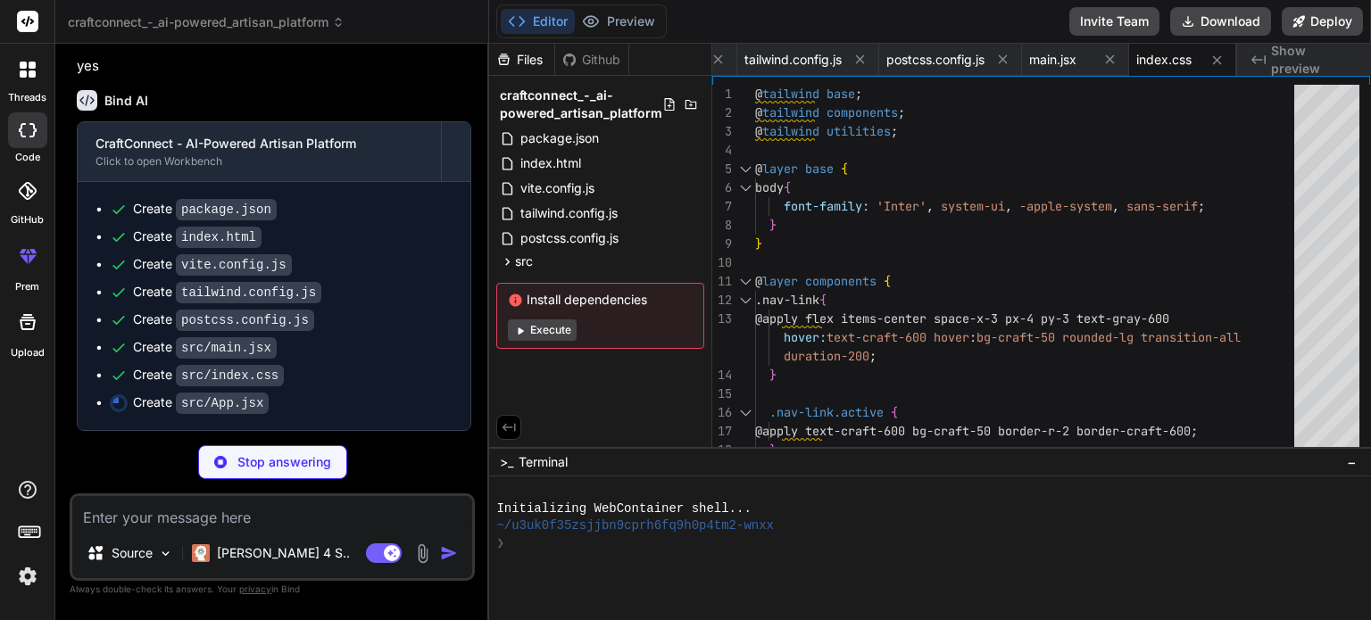
type textarea "x"
type textarea "export default App;"
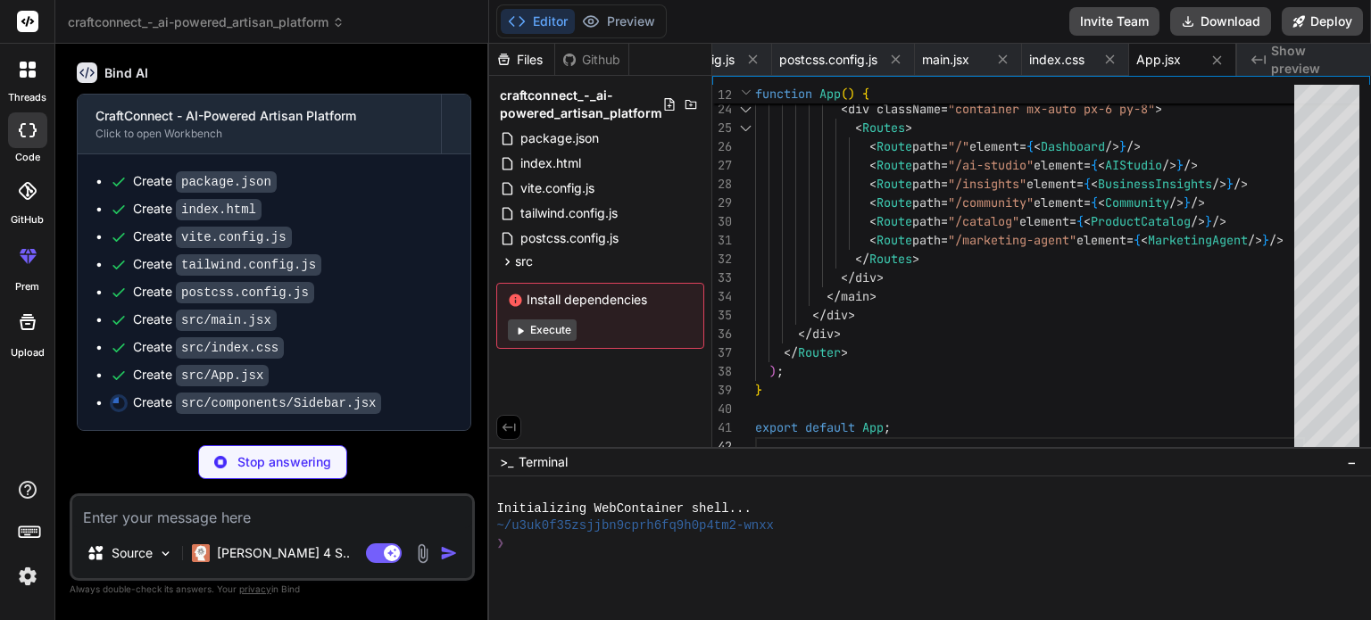
scroll to position [999, 0]
type textarea "x"
type textarea "</button> </div> </div> </div> </> ); }"
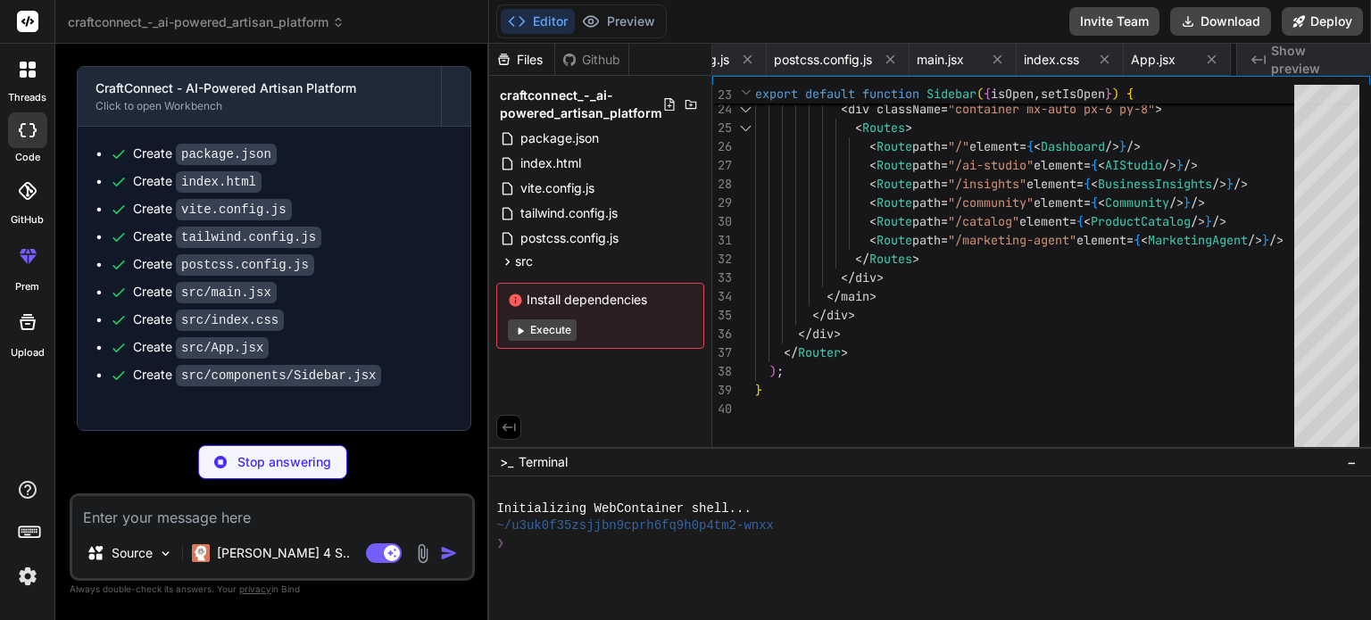
type textarea "x"
type textarea "</div> </div> </div> </div> </div> </header> ); }"
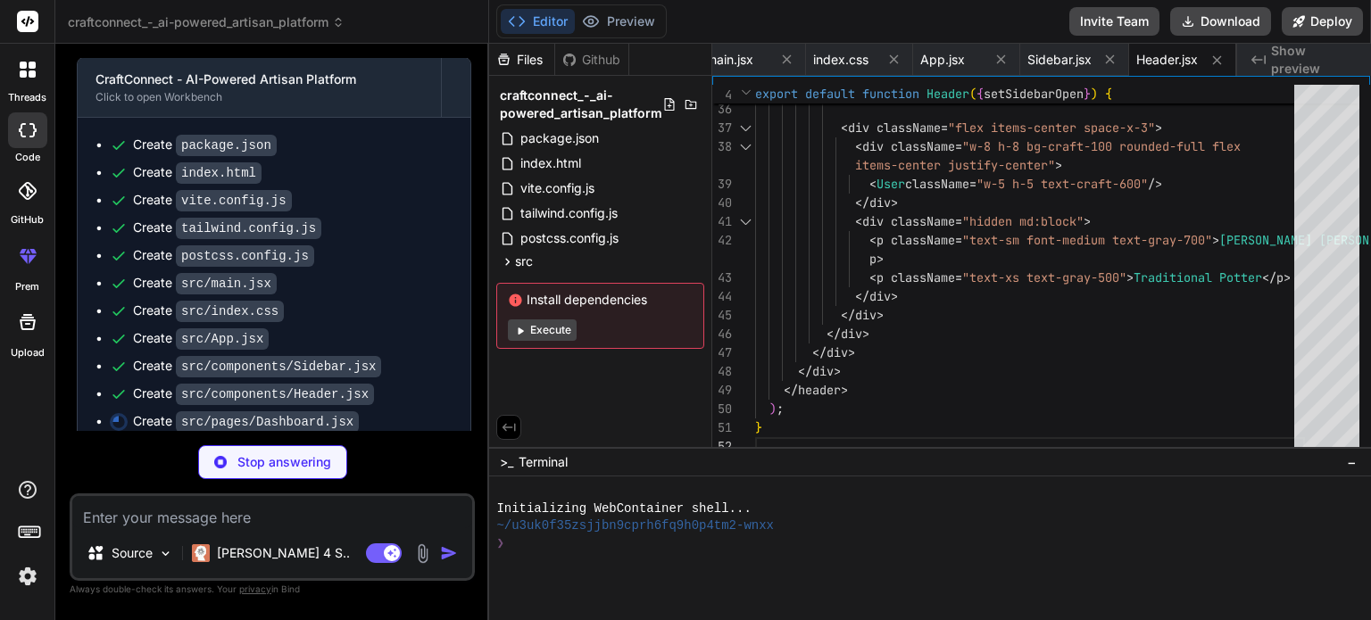
scroll to position [1053, 0]
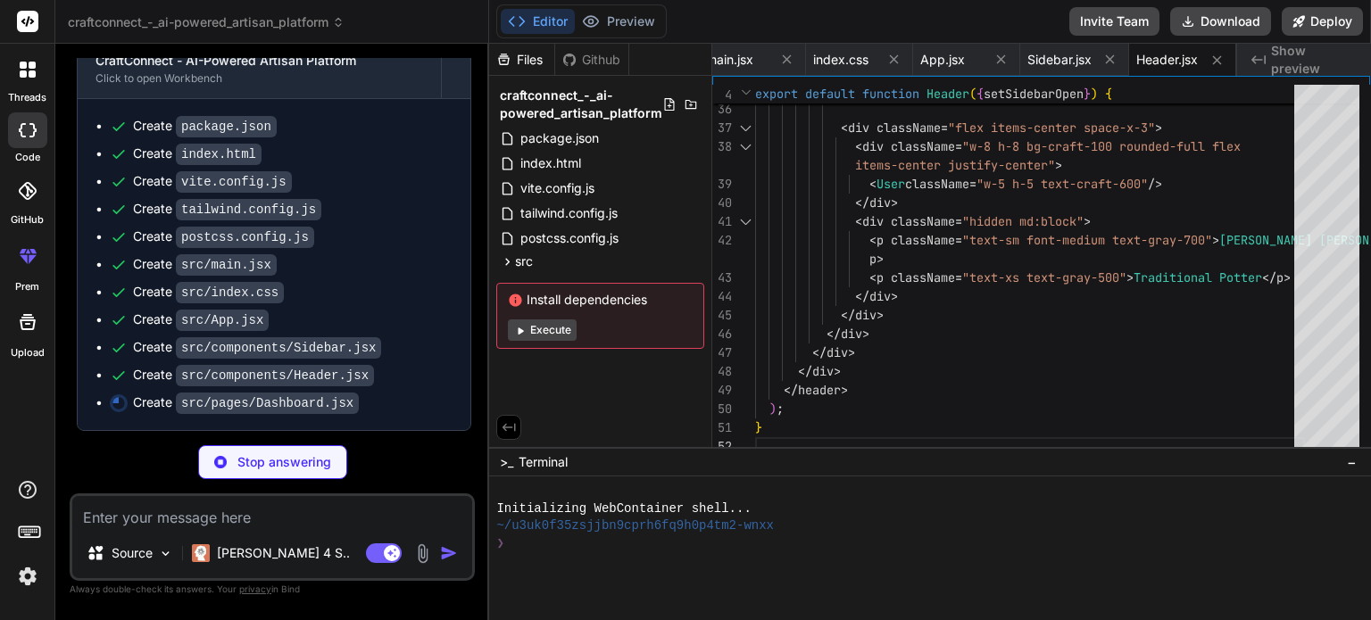
type textarea "x"
type textarea "</div> </div> </div> </div> </div> ); }"
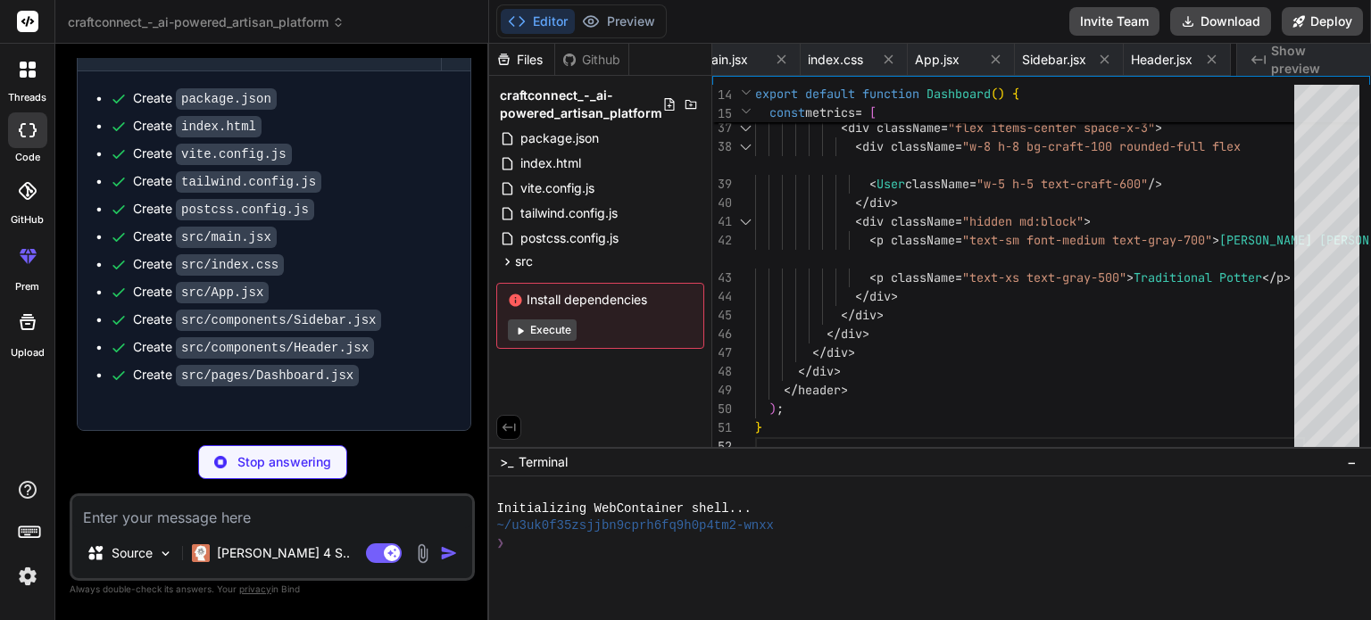
type textarea "x"
type textarea "</div> </div> ); }"
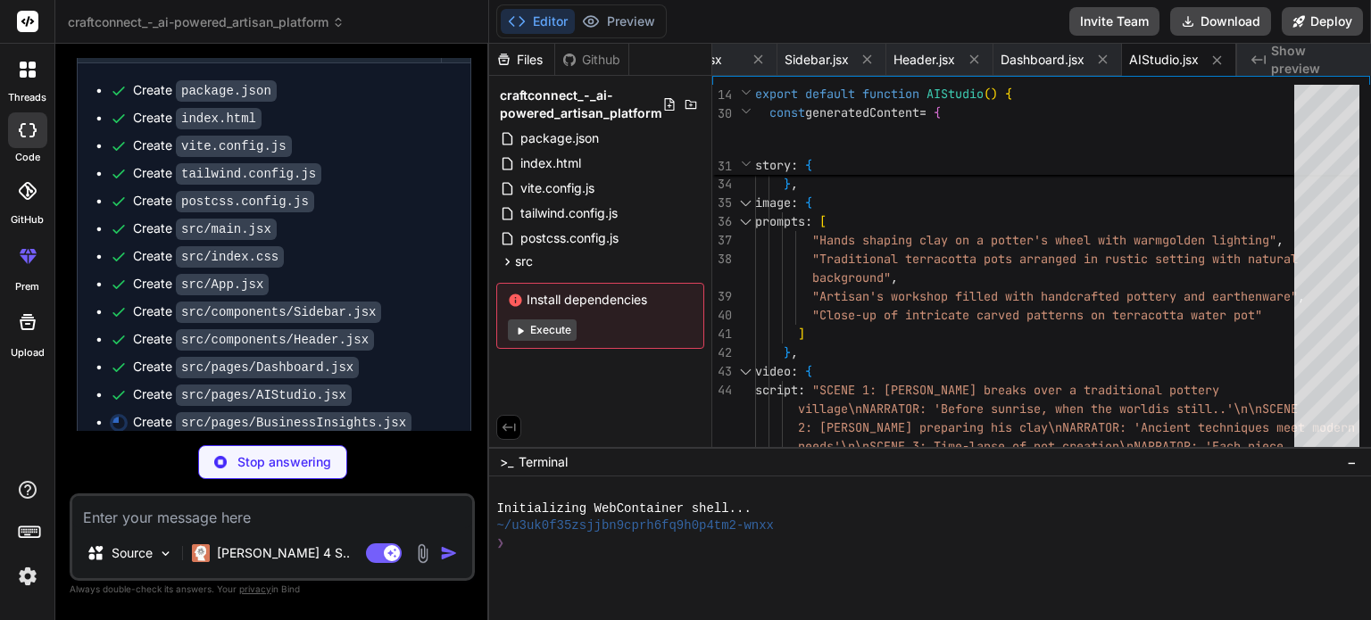
scroll to position [1109, 0]
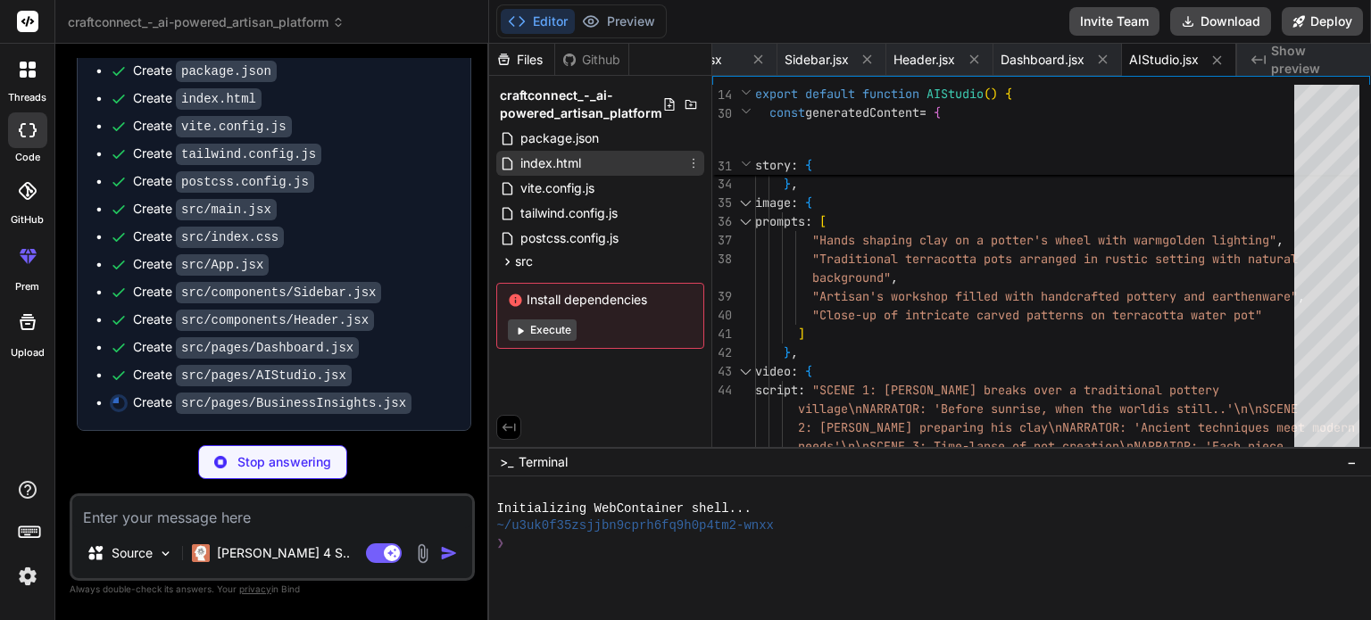
type textarea "x"
click at [573, 162] on span "index.html" at bounding box center [551, 163] width 64 height 21
type textarea "<script type="module" src="/src/main.jsx"></script> </body> </html>"
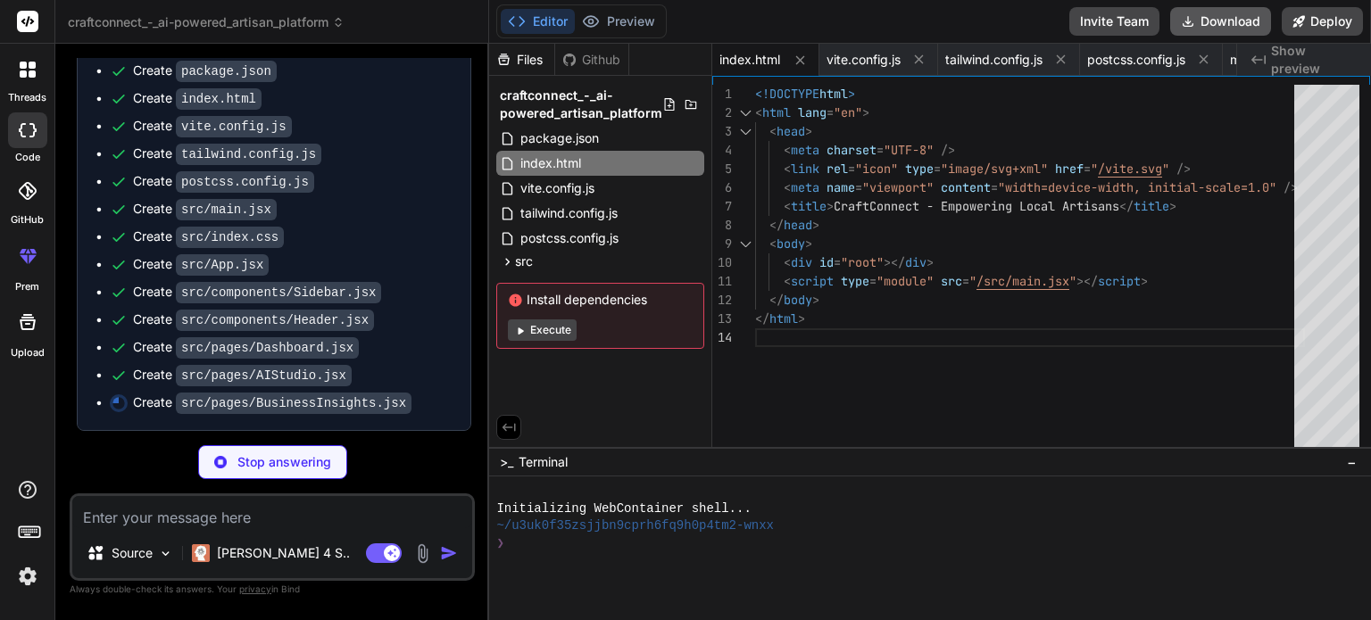
type textarea "x"
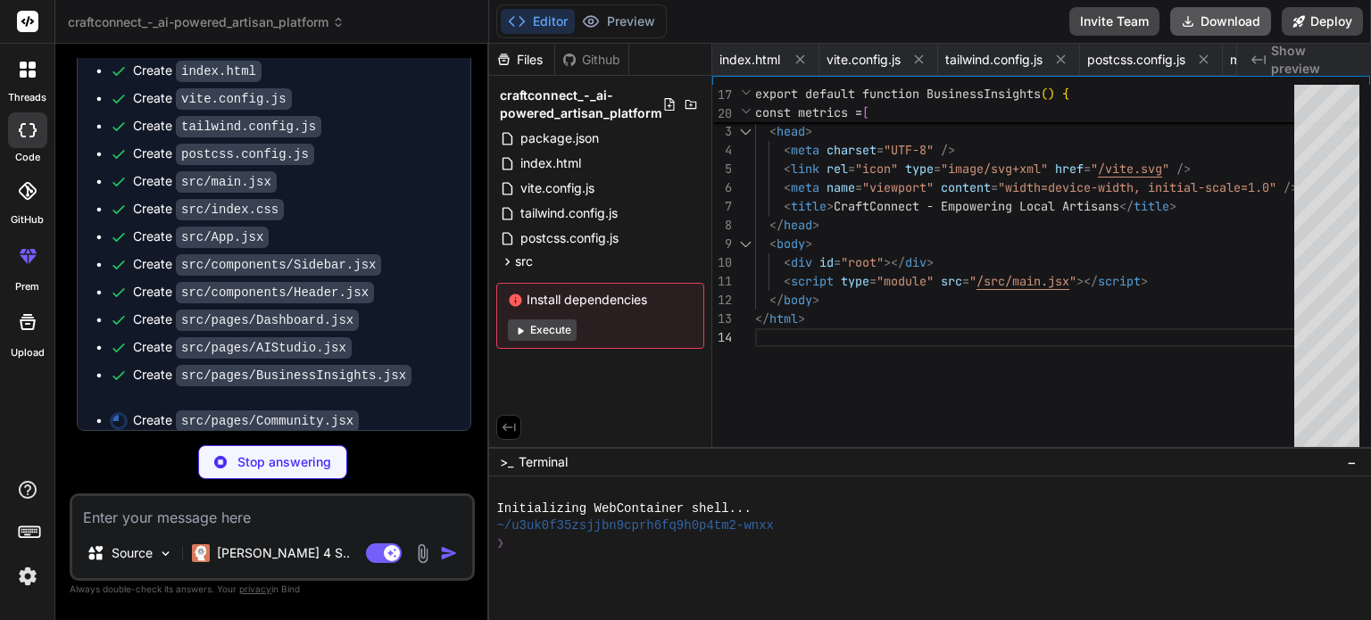
scroll to position [0, 1060]
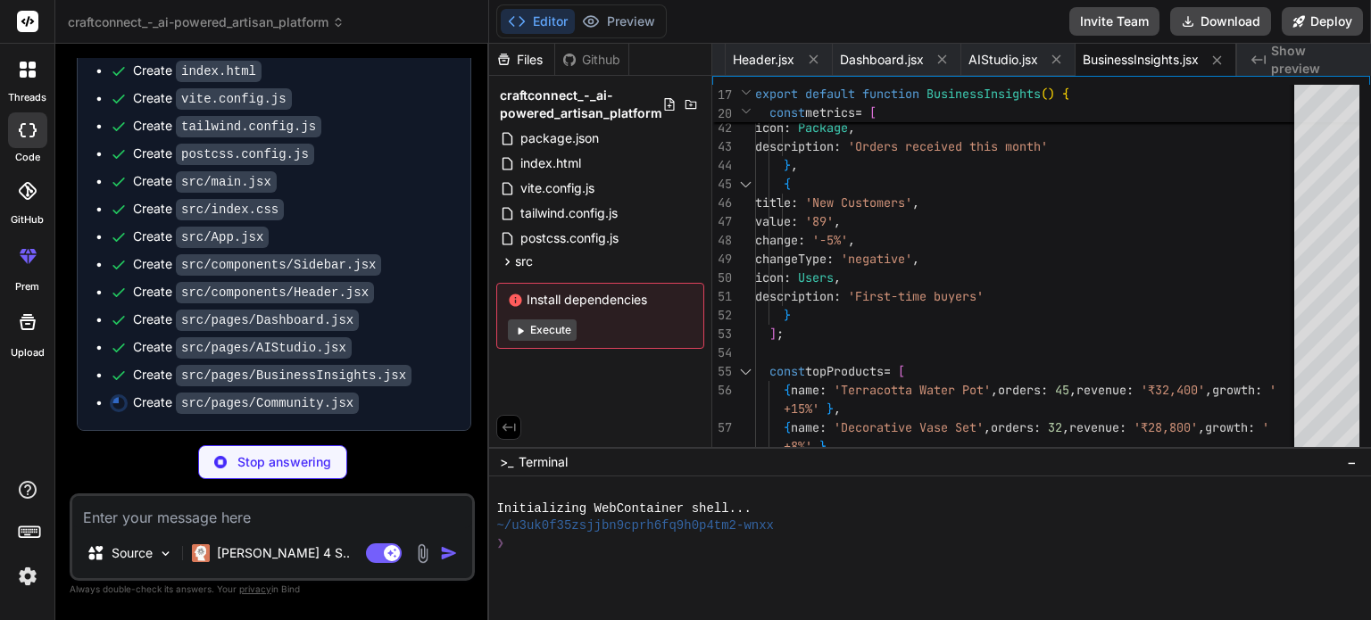
type textarea "x"
type textarea "))} </div> </div> )} </div> ); }"
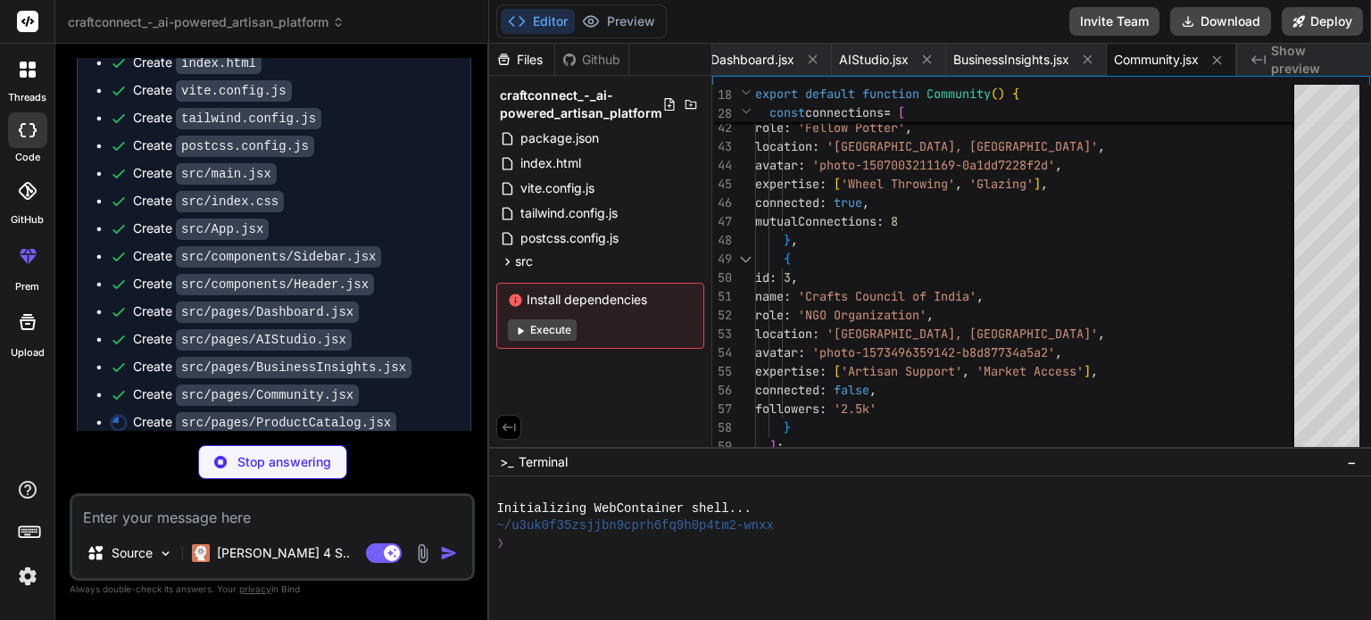
scroll to position [1164, 0]
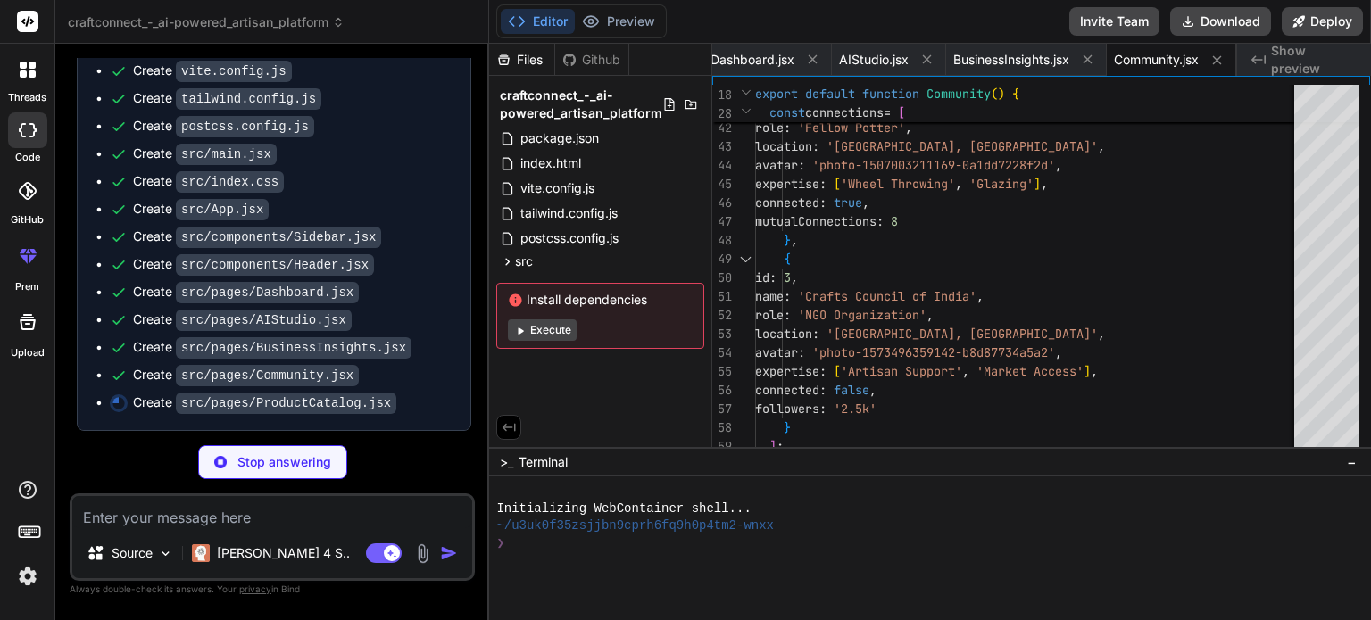
type textarea "x"
type textarea "<span>Add Your Next Masterpiece</span> </button> </div> </div> ); }"
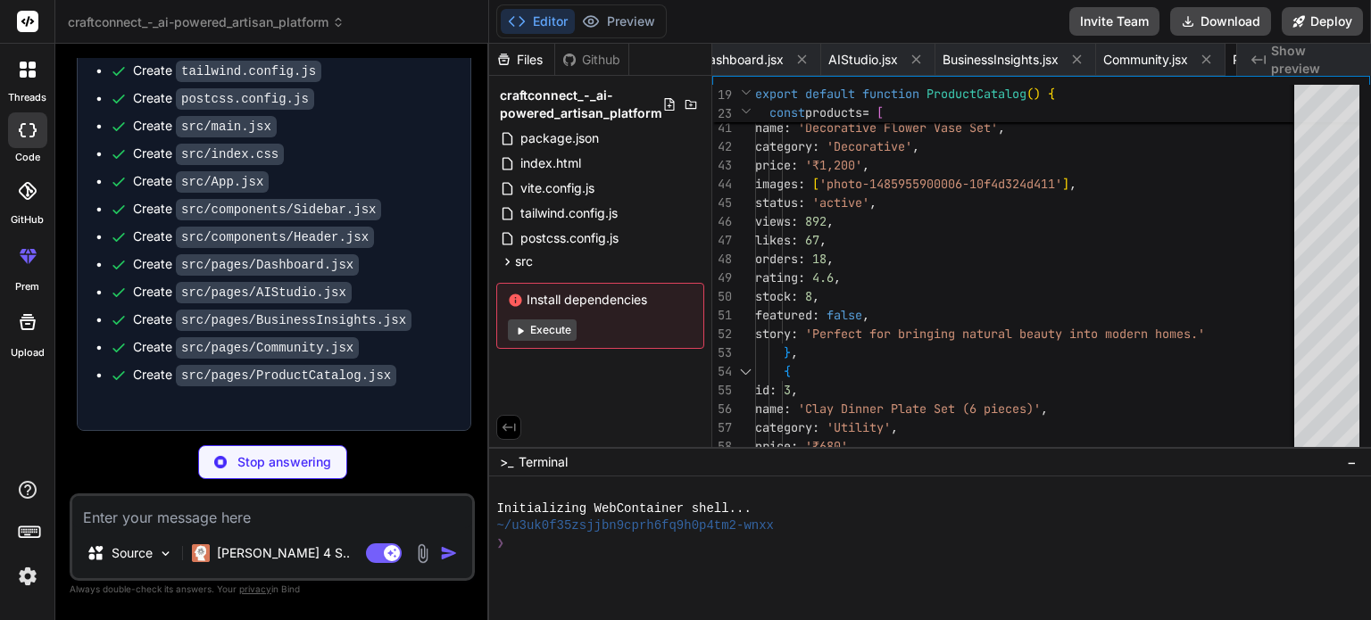
scroll to position [0, 1347]
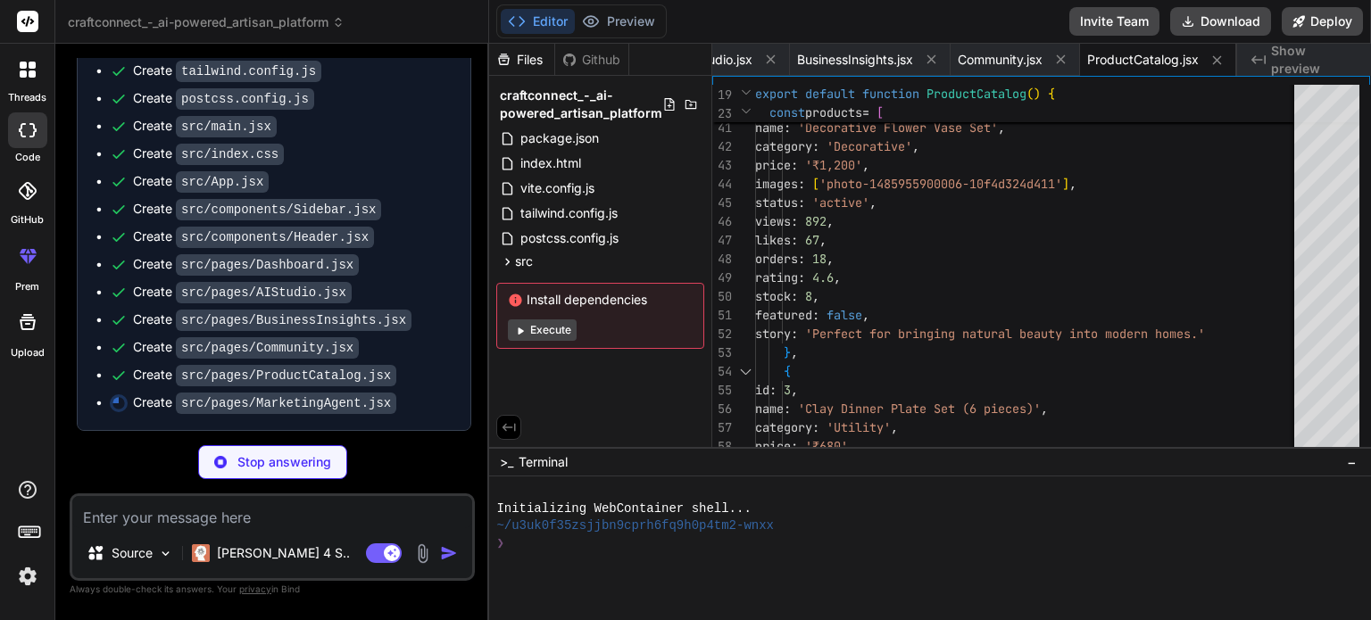
type textarea "x"
type textarea ")} </div> ); }"
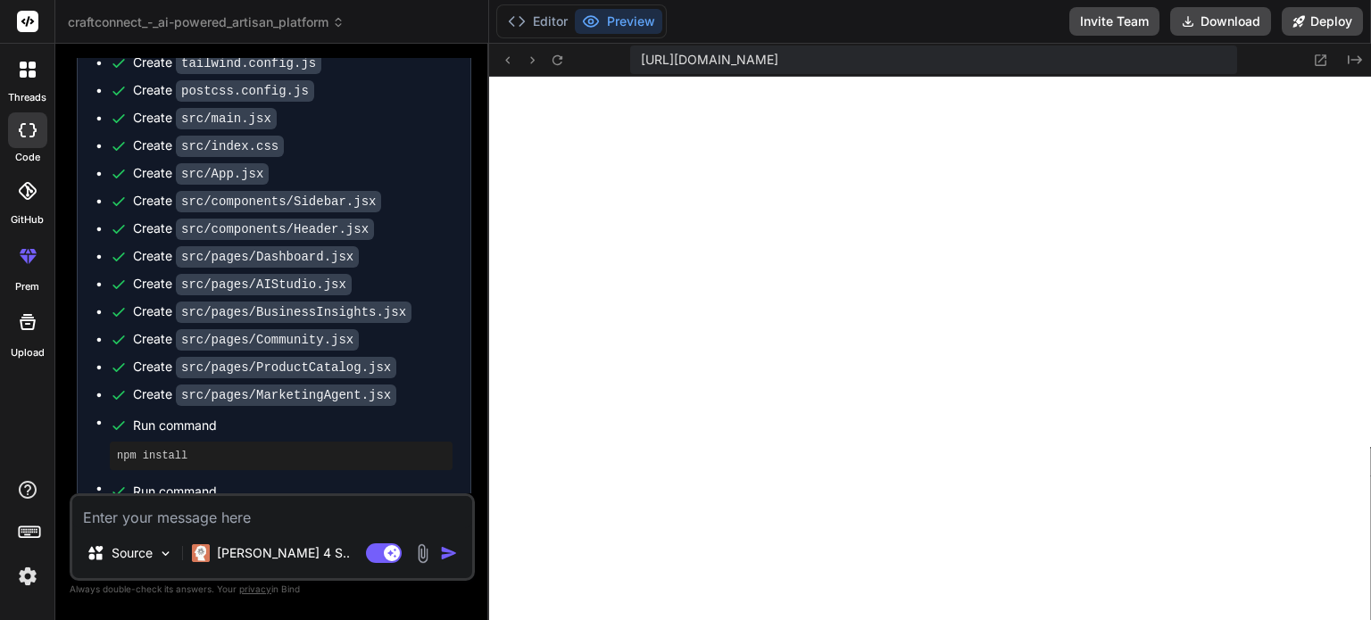
scroll to position [514, 0]
click at [535, 18] on button "Editor" at bounding box center [538, 21] width 74 height 25
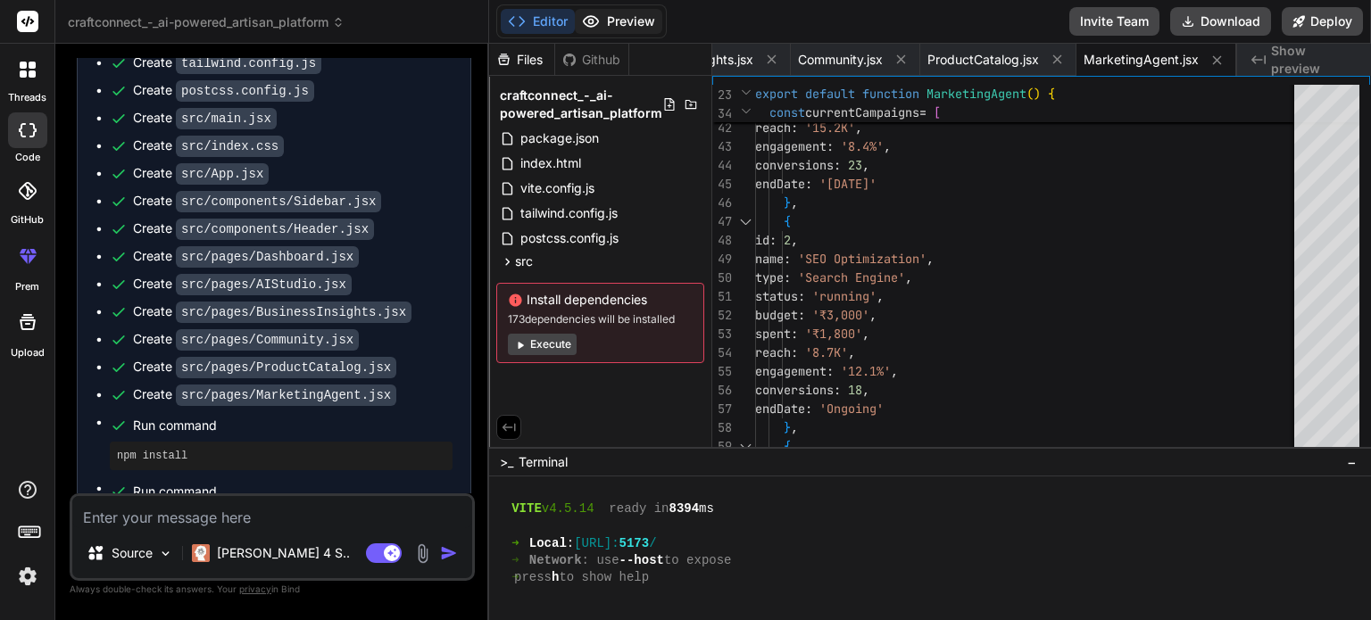
click at [617, 17] on button "Preview" at bounding box center [618, 21] width 87 height 25
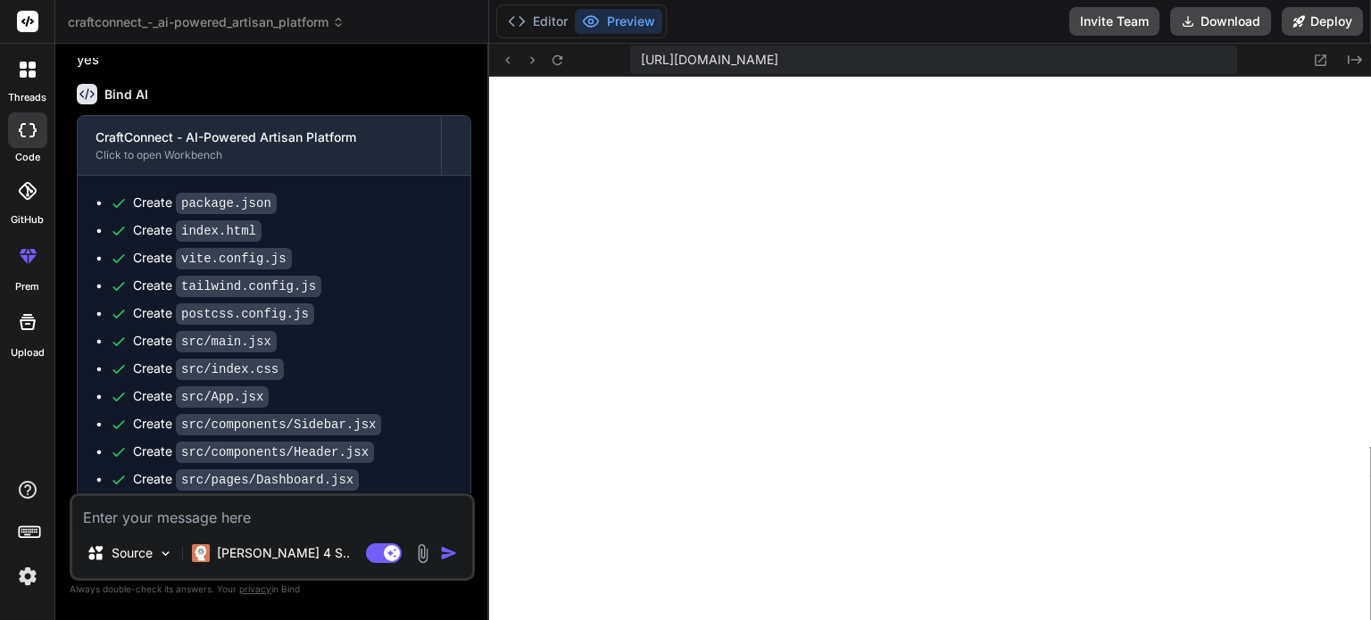
scroll to position [1261, 0]
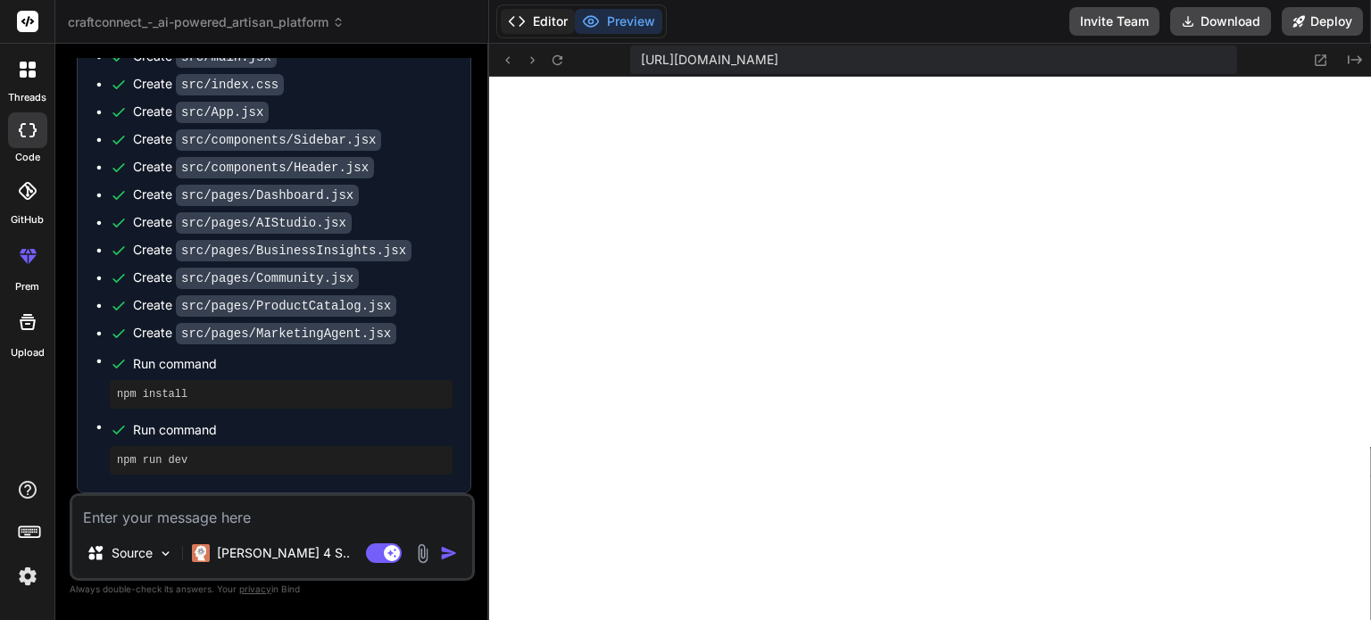
click at [546, 23] on button "Editor" at bounding box center [538, 21] width 74 height 25
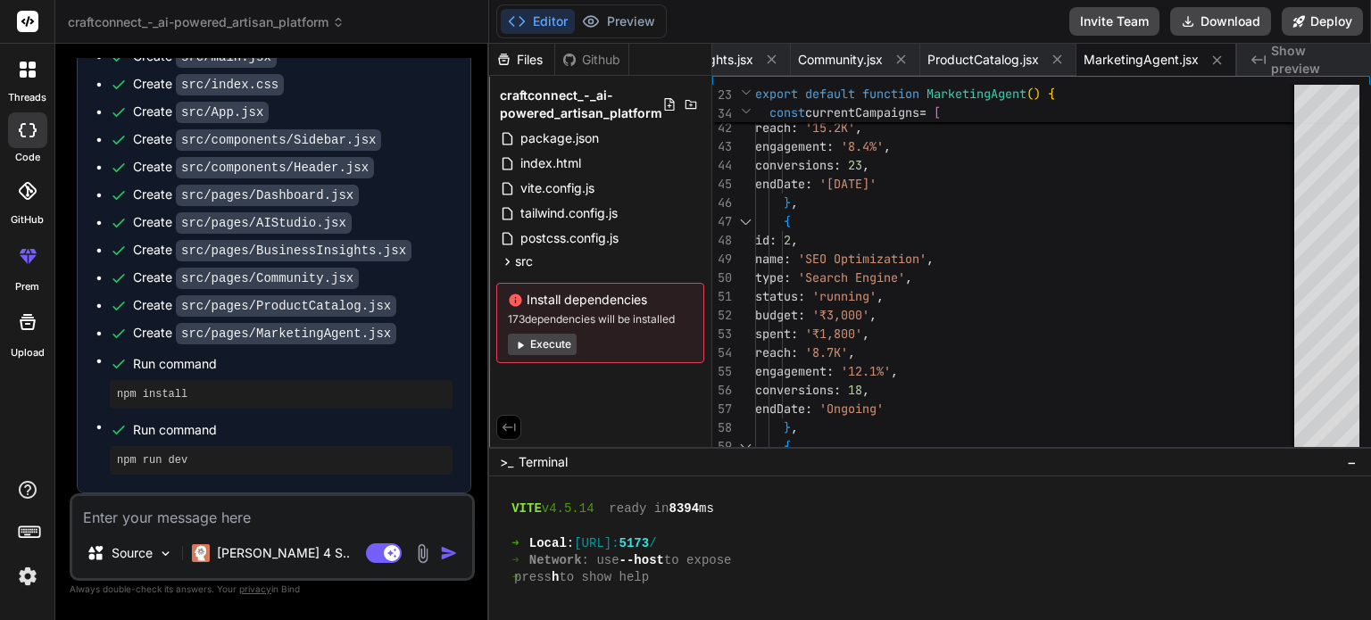
click at [554, 346] on button "Execute" at bounding box center [542, 344] width 69 height 21
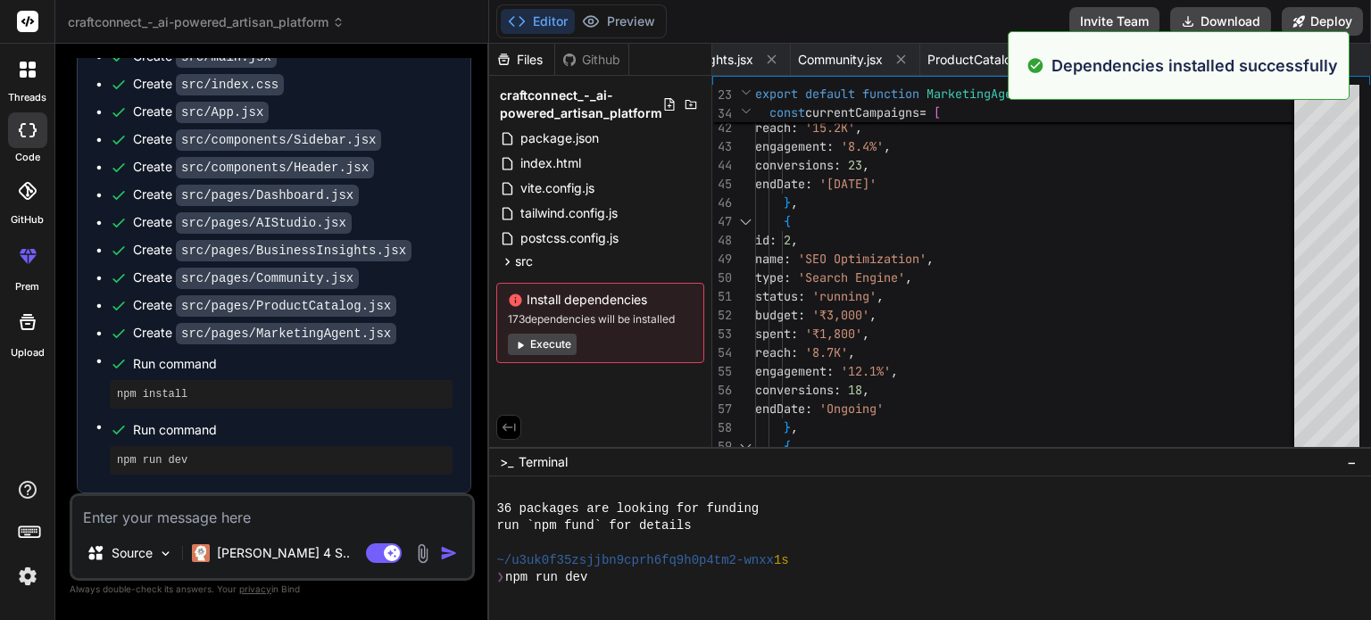
scroll to position [788, 0]
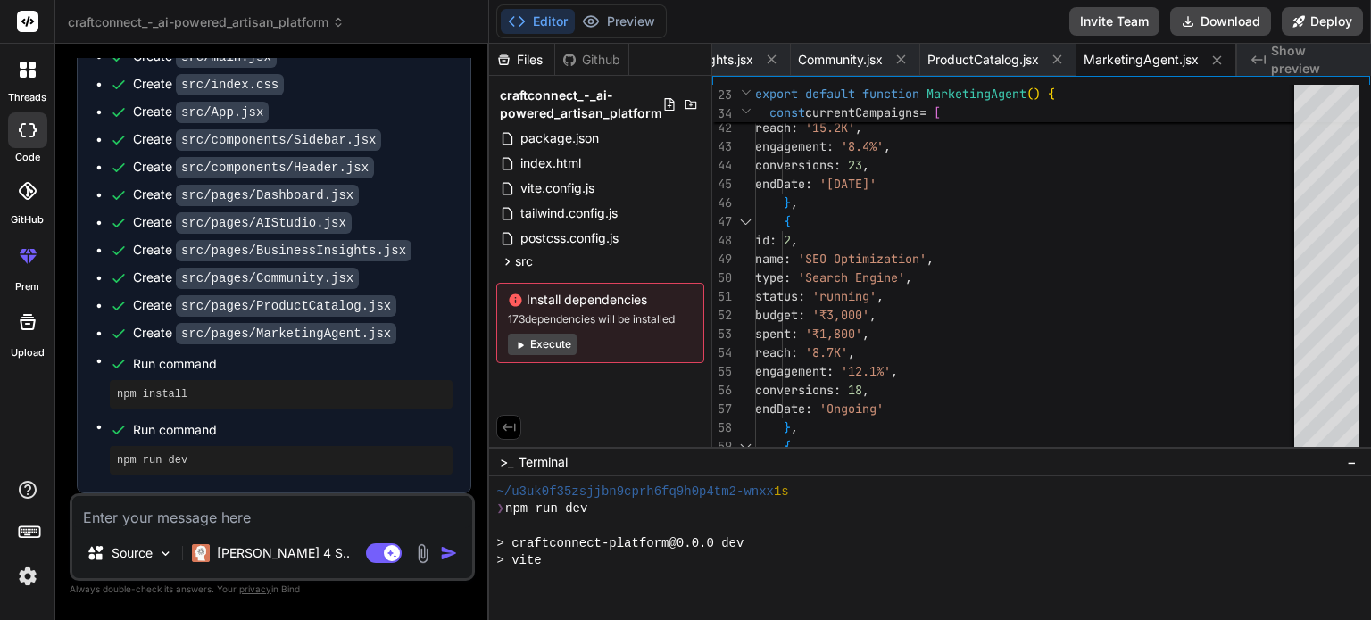
click at [530, 345] on button "Execute" at bounding box center [542, 344] width 69 height 21
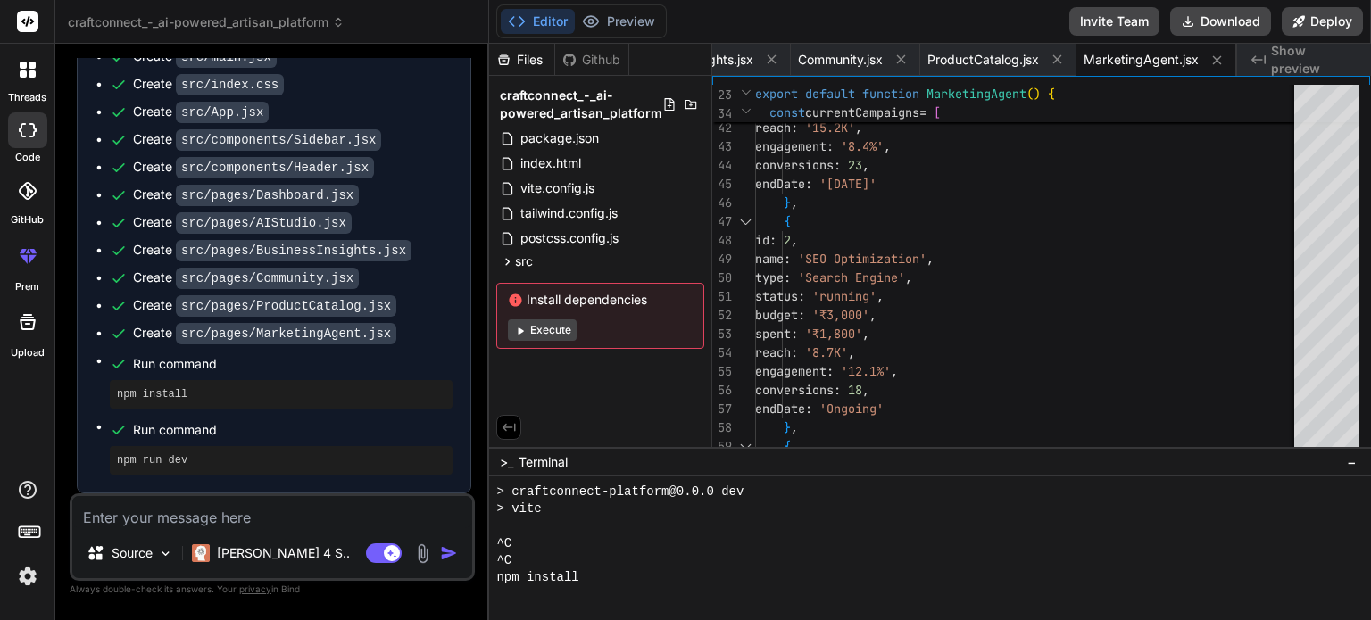
click at [532, 332] on button "Execute" at bounding box center [542, 330] width 69 height 21
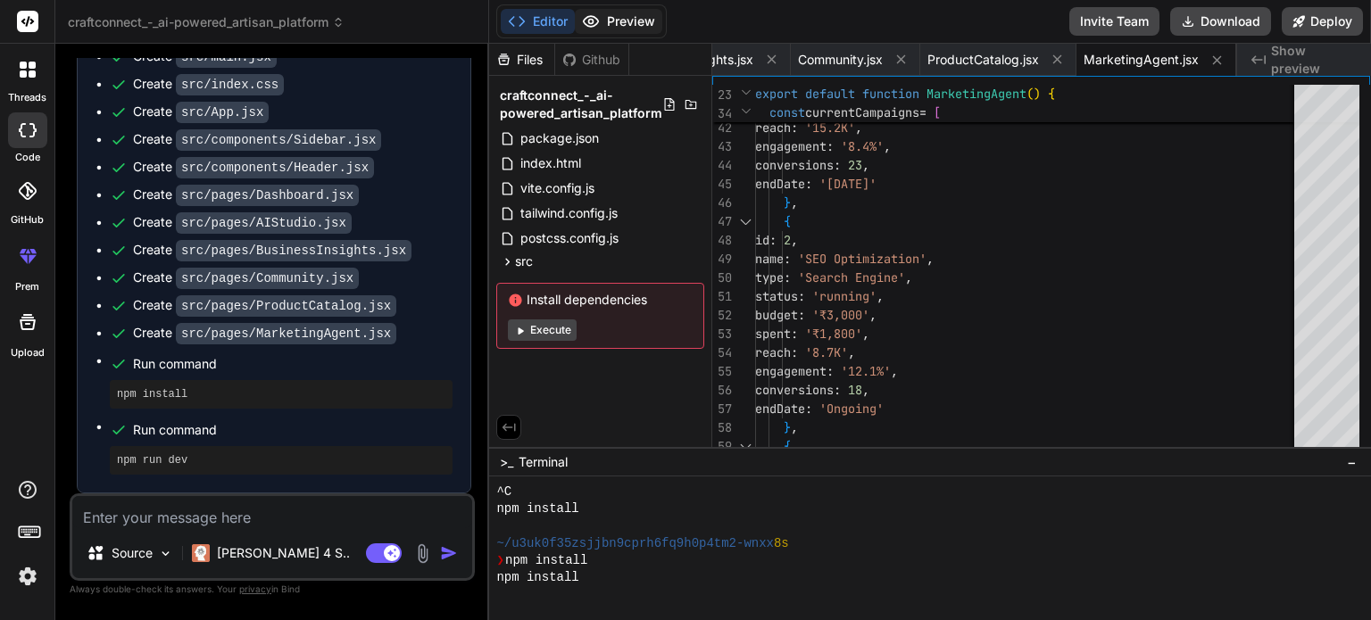
click at [618, 28] on button "Preview" at bounding box center [618, 21] width 87 height 25
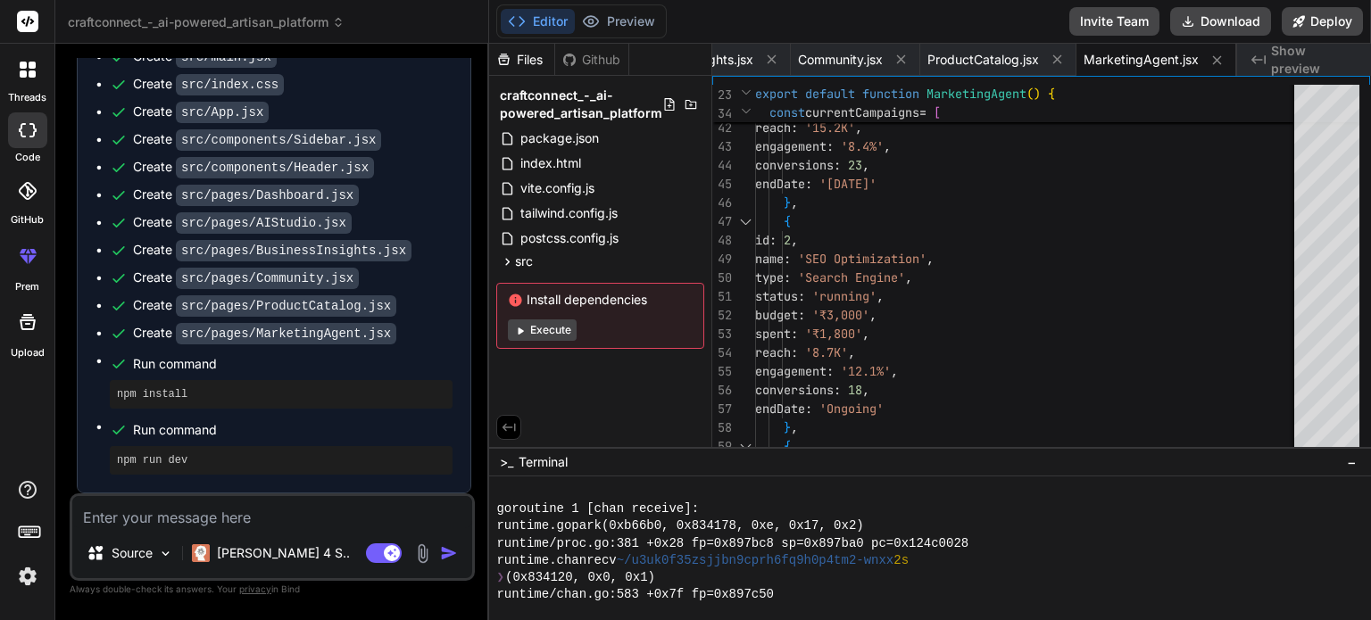
scroll to position [4457, 0]
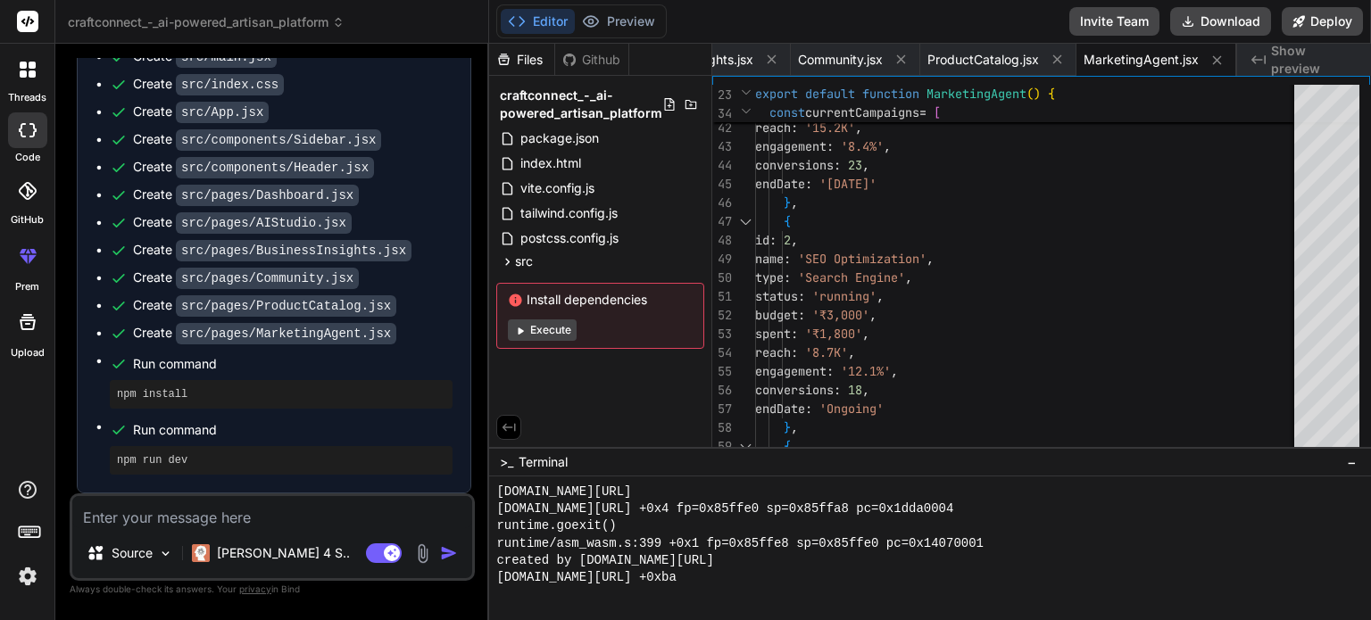
click at [532, 324] on button "Execute" at bounding box center [542, 330] width 69 height 21
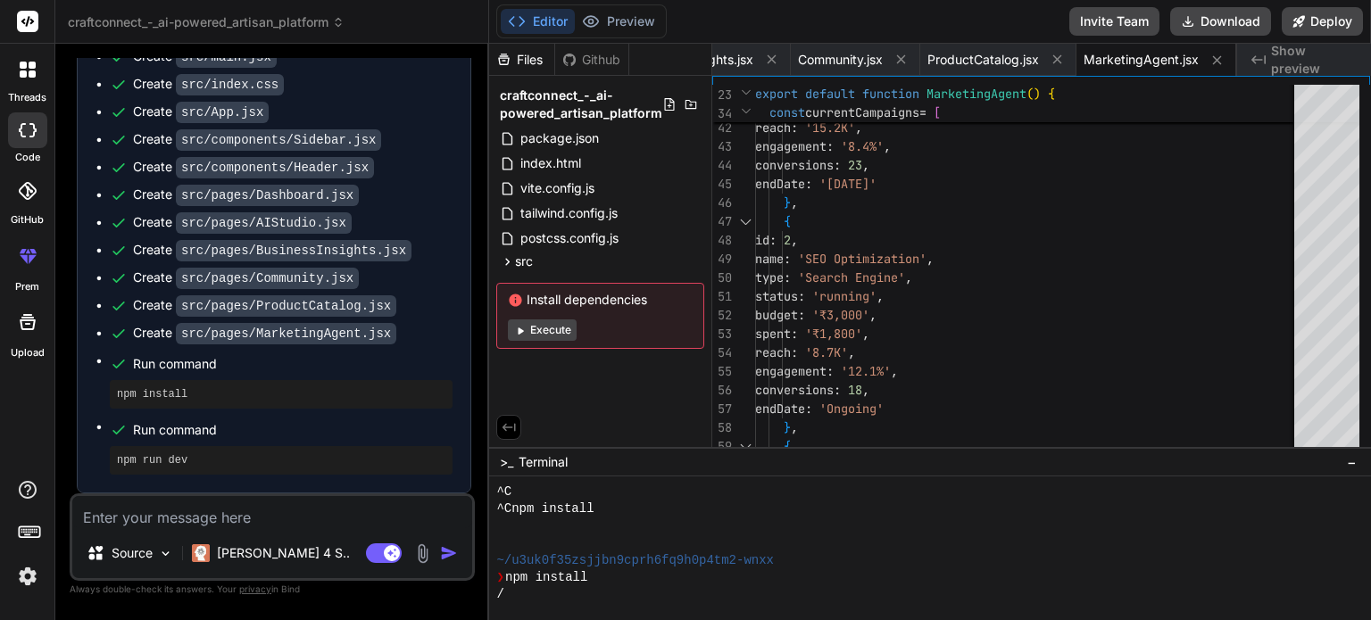
scroll to position [4679, 0]
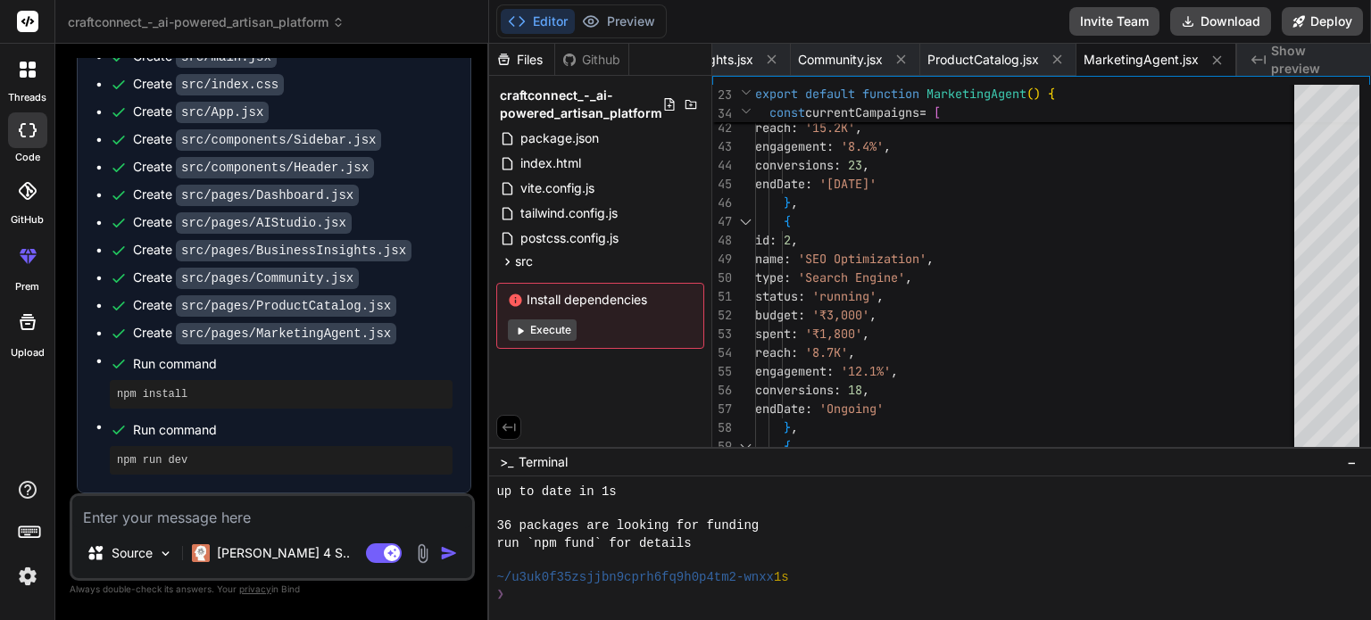
type textarea "x"
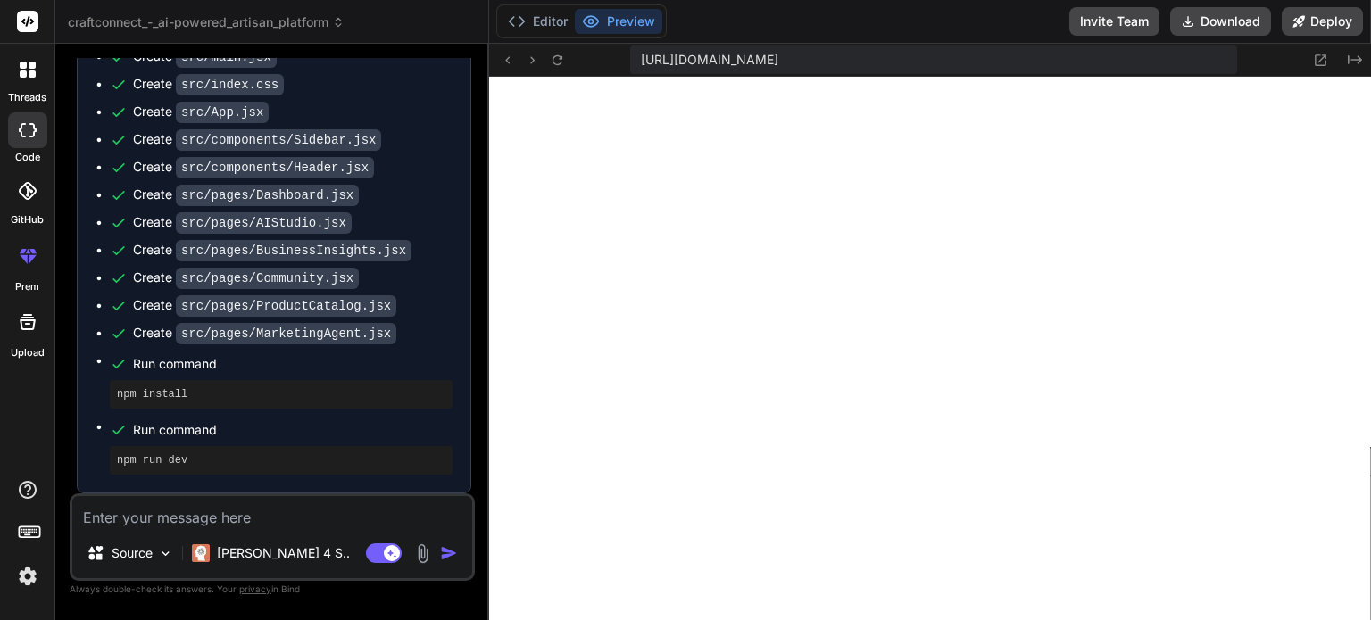
scroll to position [4867, 0]
click at [1318, 57] on icon at bounding box center [1320, 60] width 15 height 15
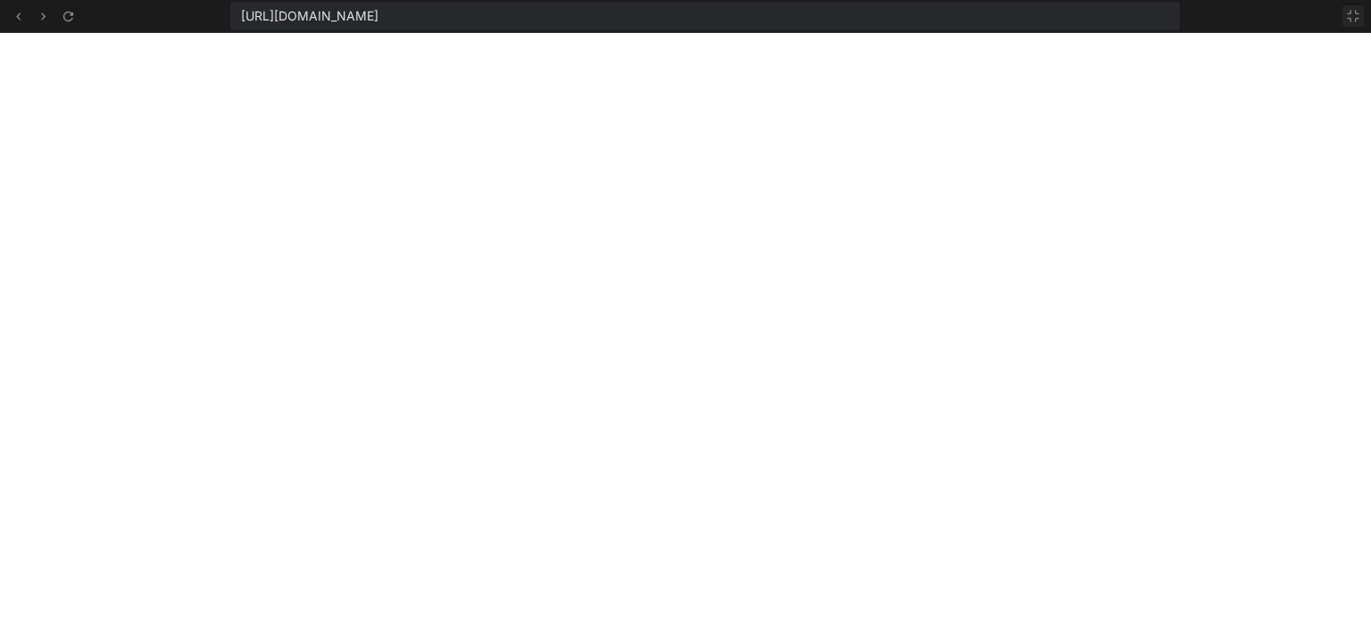
click at [1353, 9] on icon at bounding box center [1353, 16] width 14 height 14
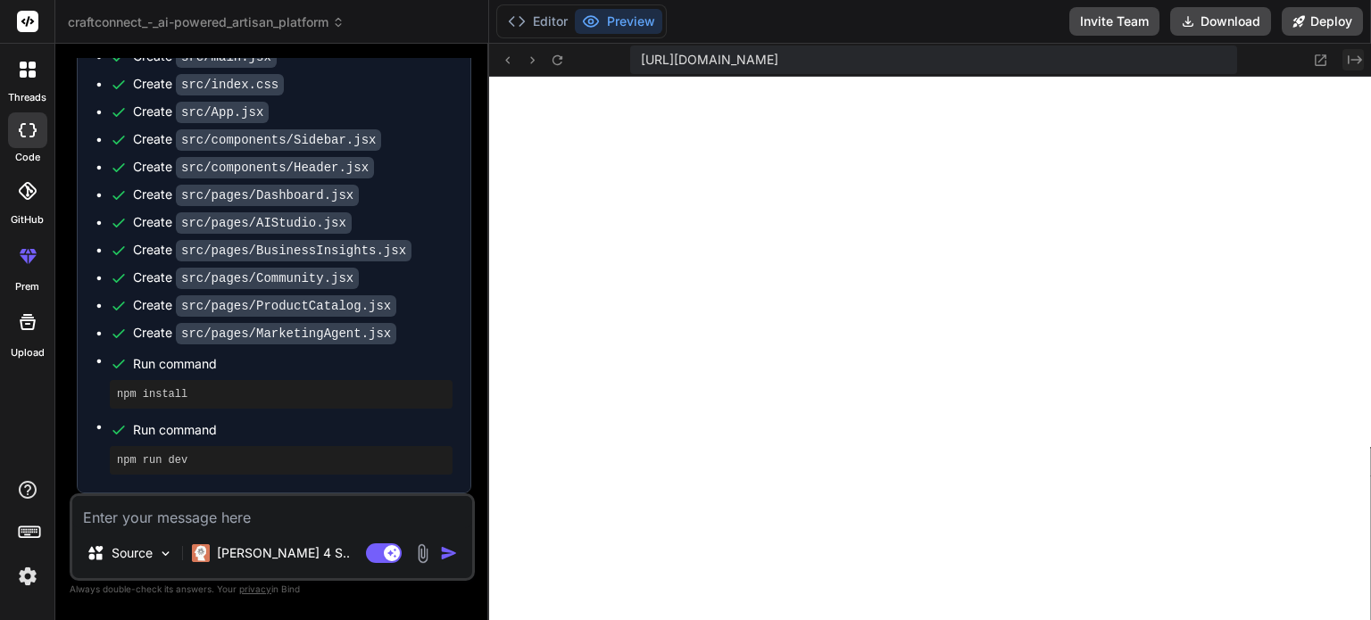
click at [1351, 53] on icon "Created with Pixso." at bounding box center [1355, 60] width 14 height 14
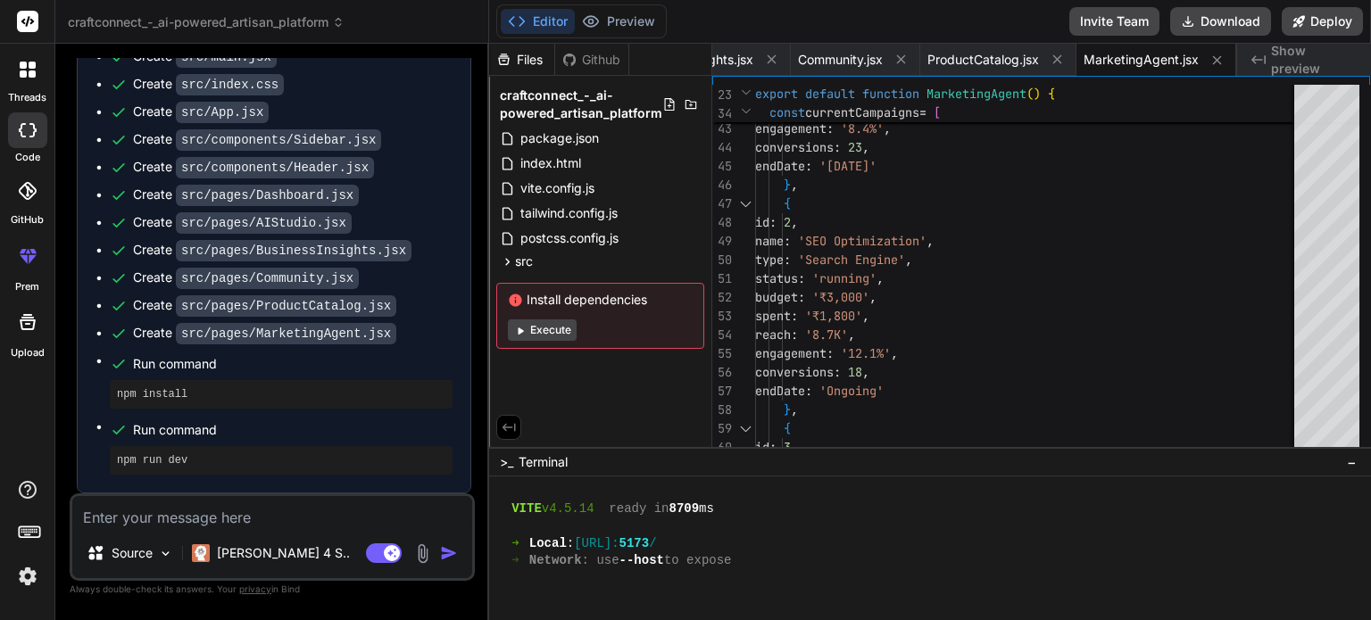
click at [641, 6] on div "Editor Preview" at bounding box center [581, 21] width 171 height 34
click at [616, 13] on button "Preview" at bounding box center [618, 21] width 87 height 25
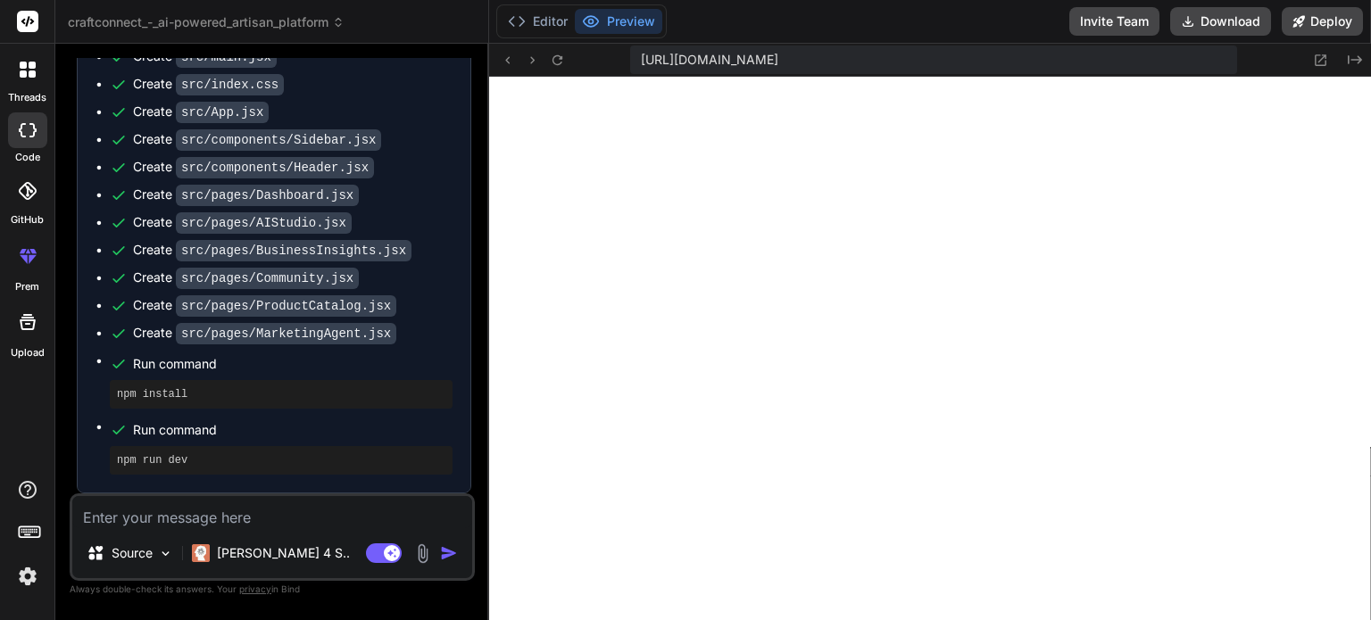
click at [616, 13] on button "Preview" at bounding box center [618, 21] width 87 height 25
click at [560, 54] on icon at bounding box center [557, 60] width 15 height 15
